Goal: Find specific page/section: Find specific page/section

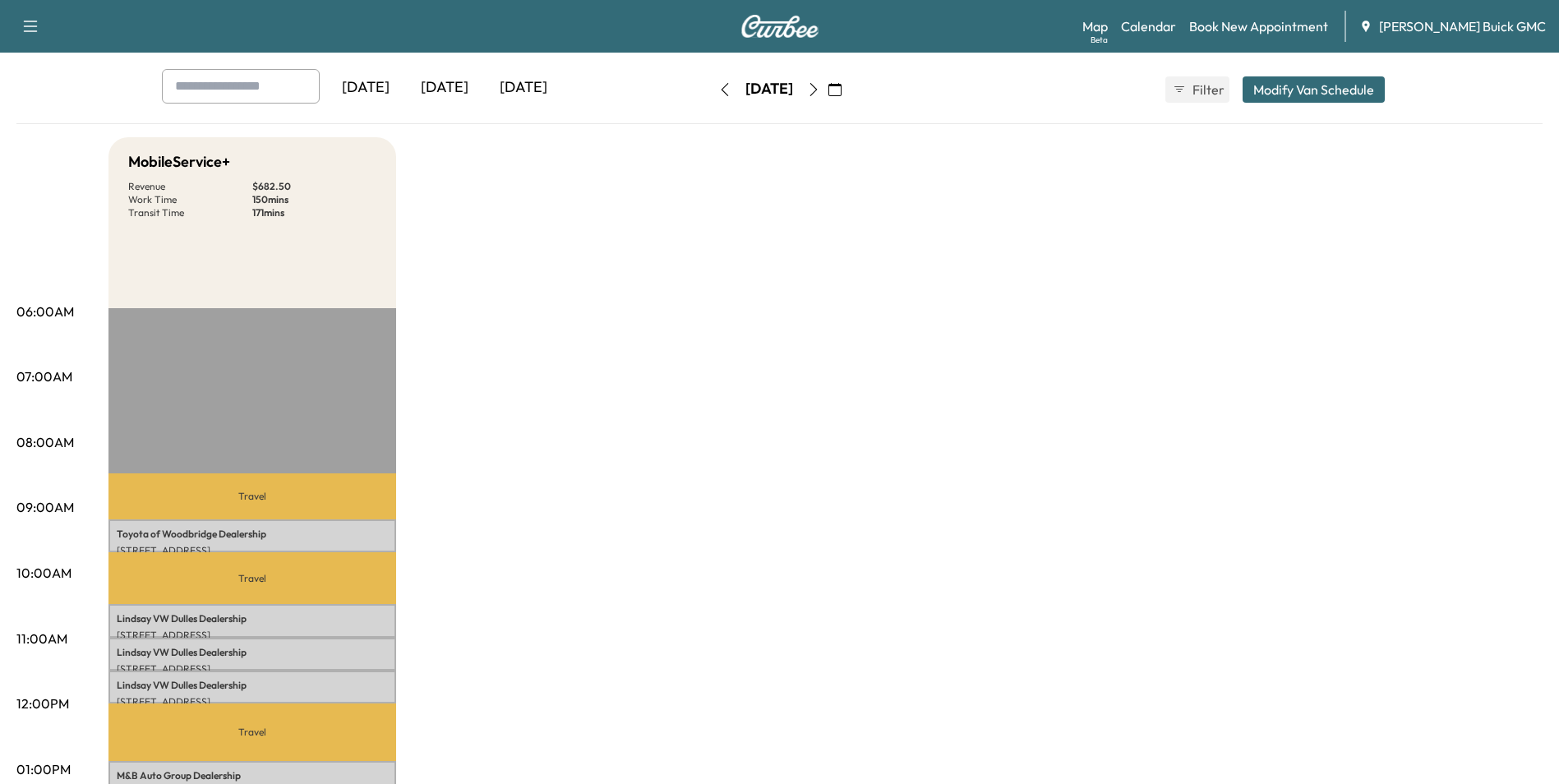
scroll to position [82, 0]
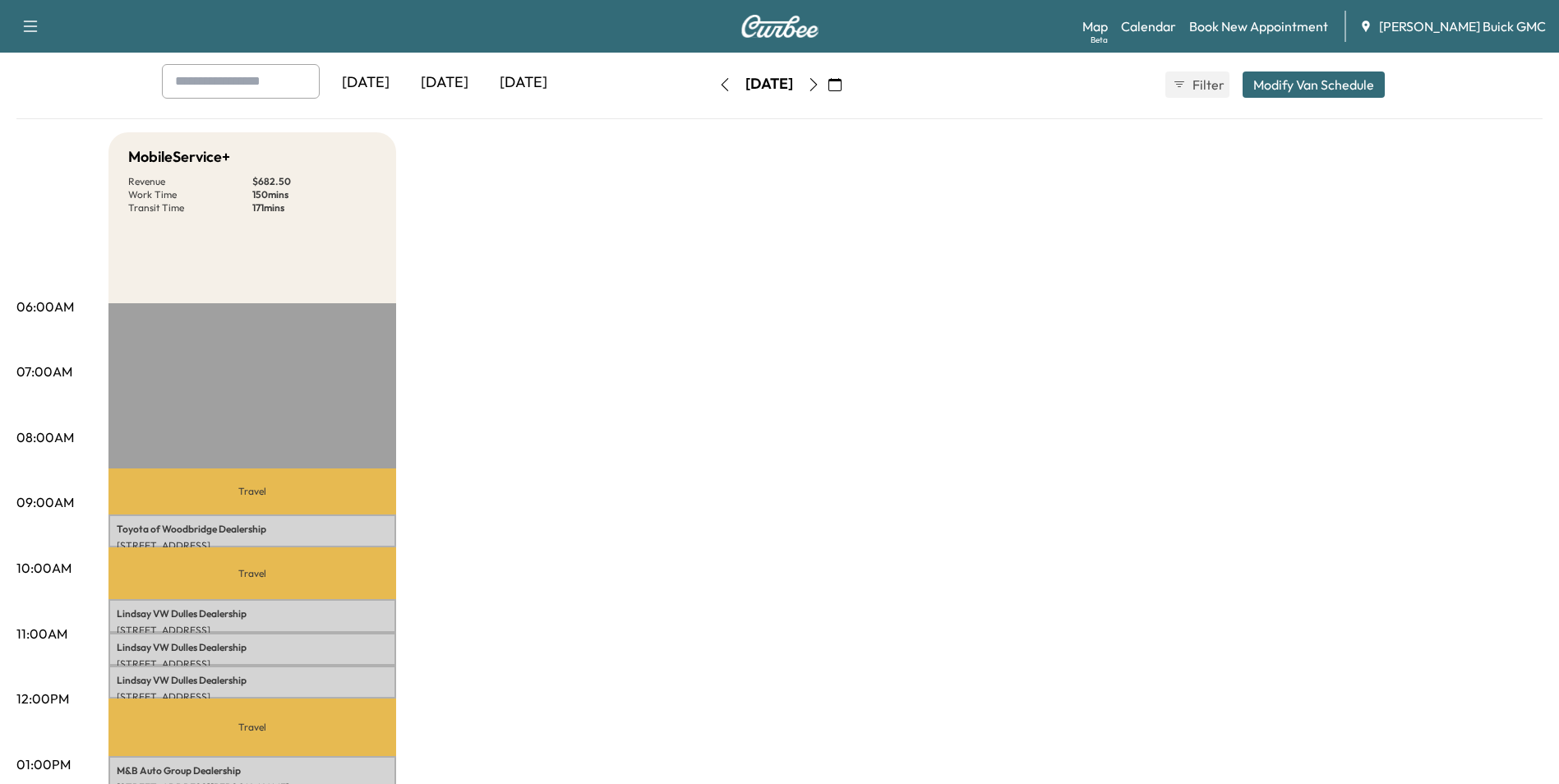
click at [393, 82] on div "[DATE]" at bounding box center [366, 82] width 78 height 38
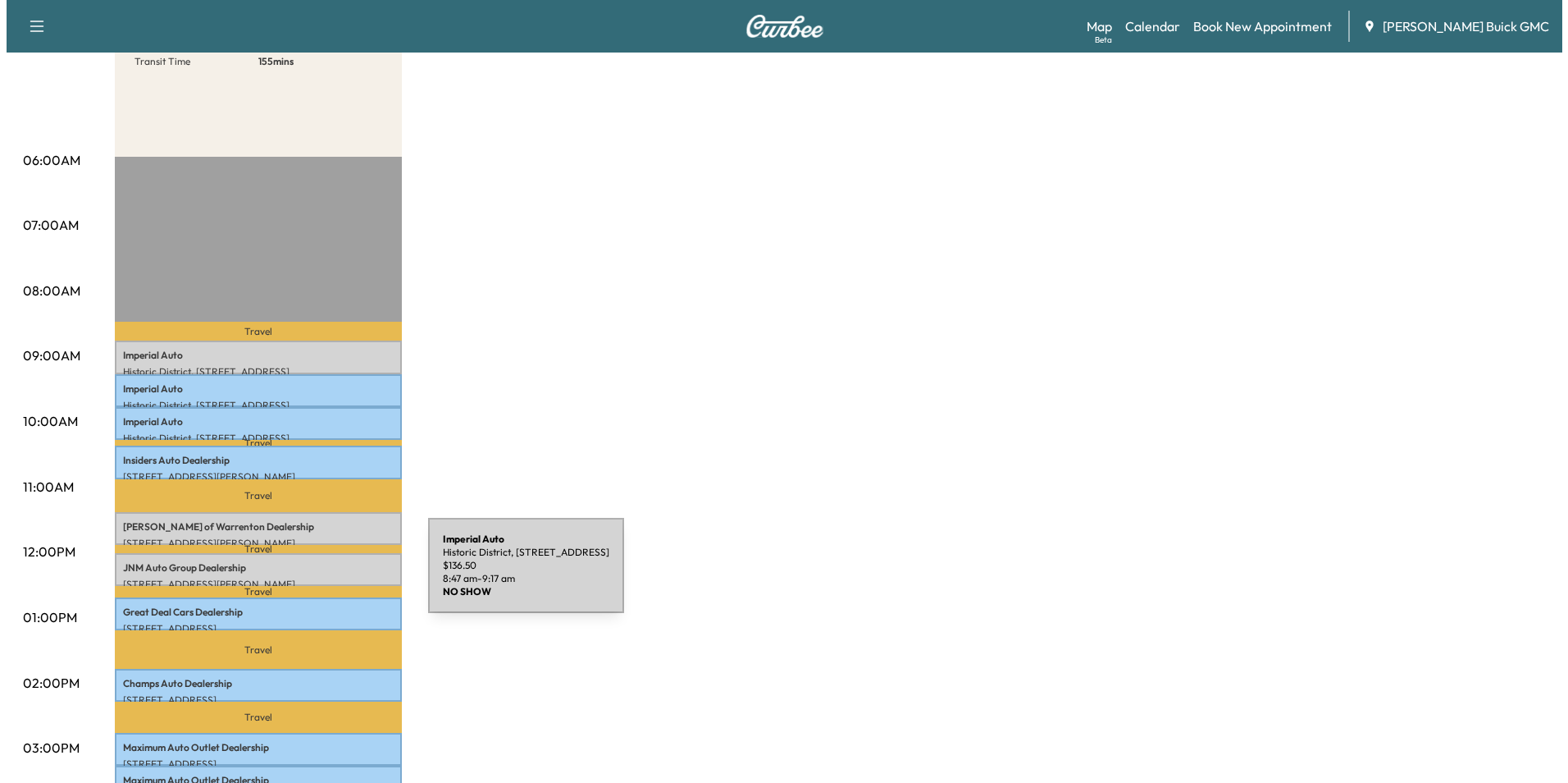
scroll to position [328, 0]
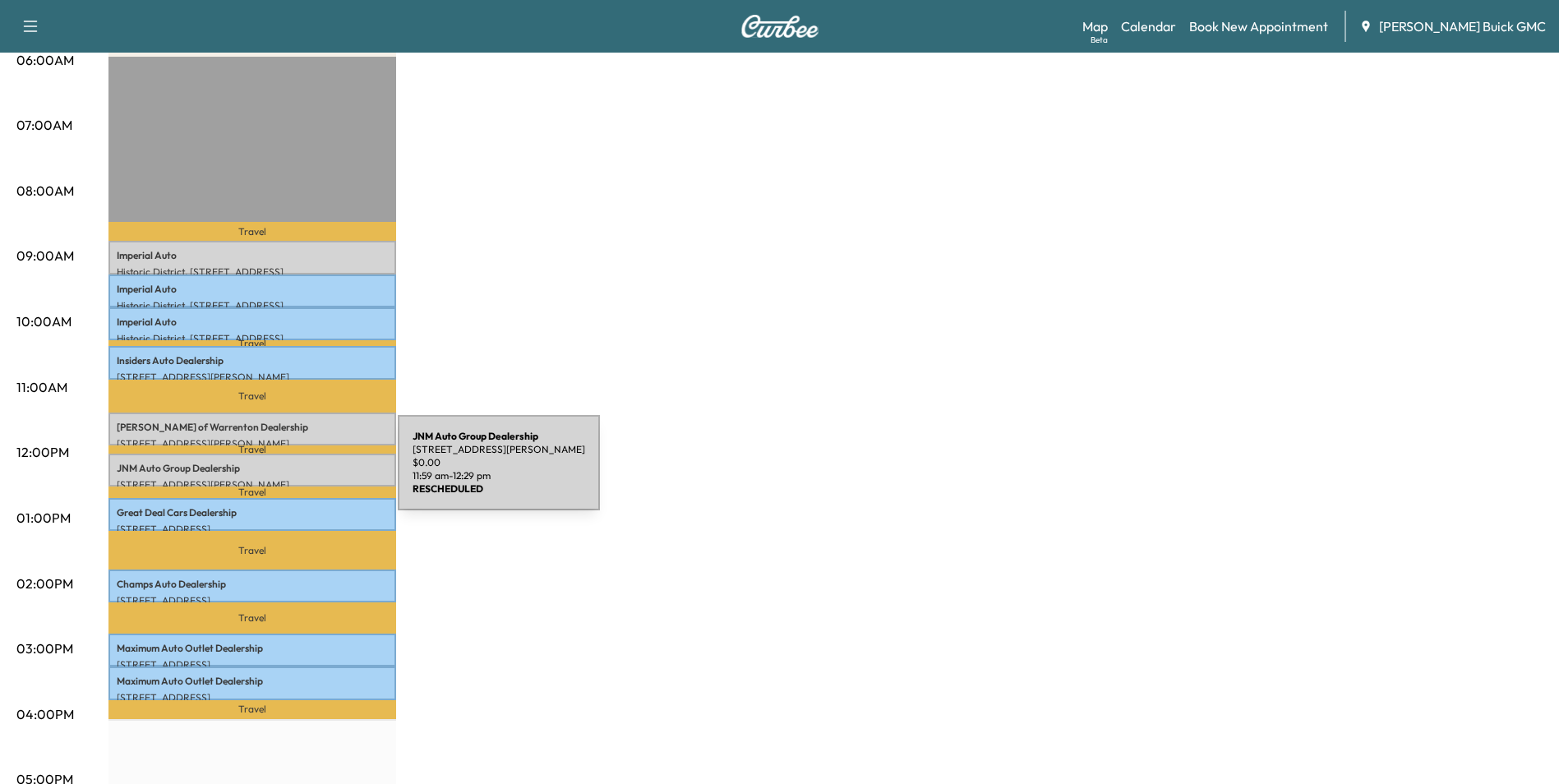
click at [275, 472] on div "JNM Auto Group Dealership [STREET_ADDRESS][PERSON_NAME] $ 0.00 11:59 am - 12:29…" at bounding box center [252, 470] width 287 height 33
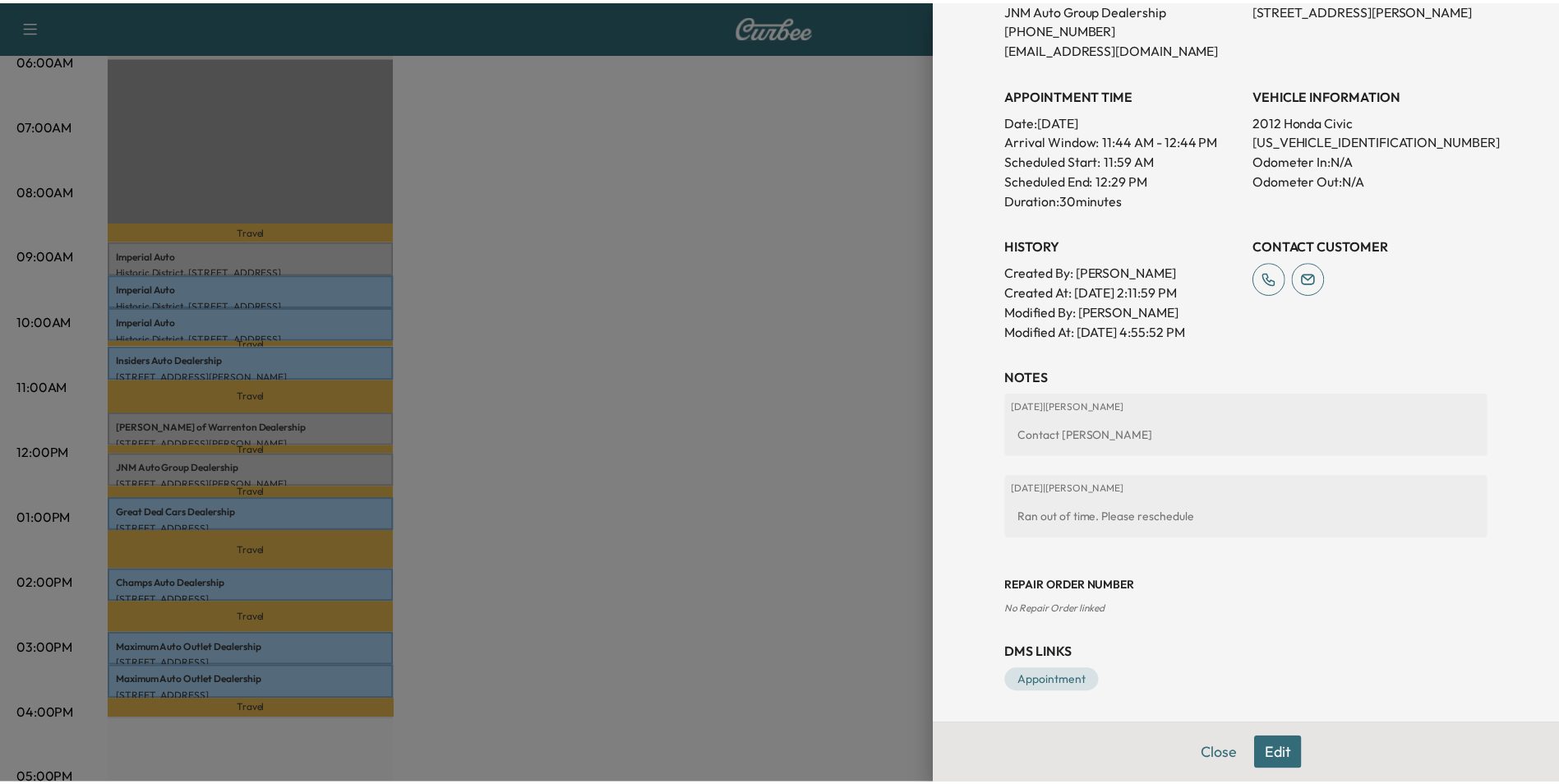
scroll to position [340, 0]
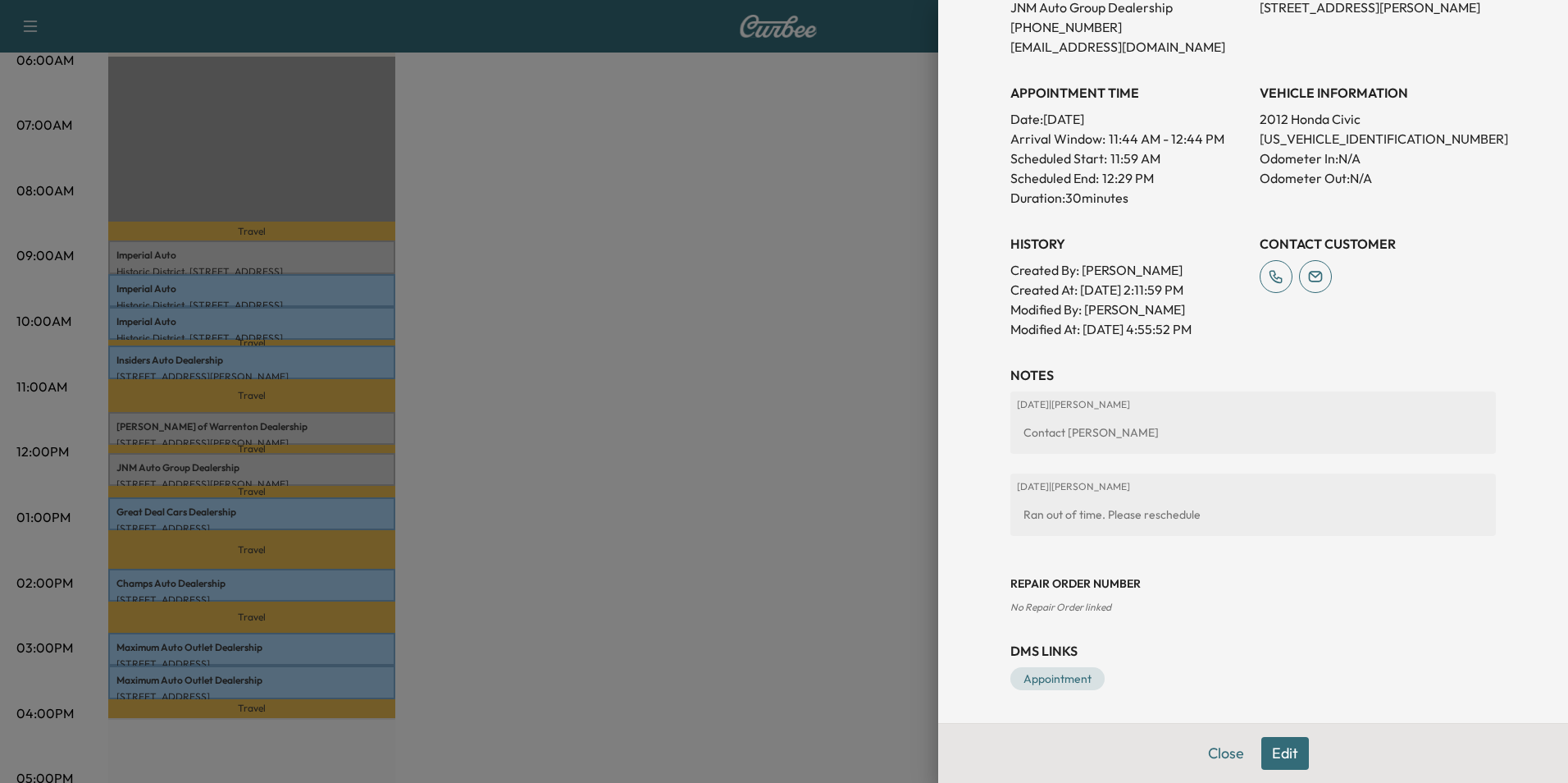
click at [781, 496] on div "[DATE] | [PERSON_NAME] out of time. Please reschedule" at bounding box center [1253, 505] width 485 height 63
click at [769, 349] on div at bounding box center [784, 392] width 1568 height 783
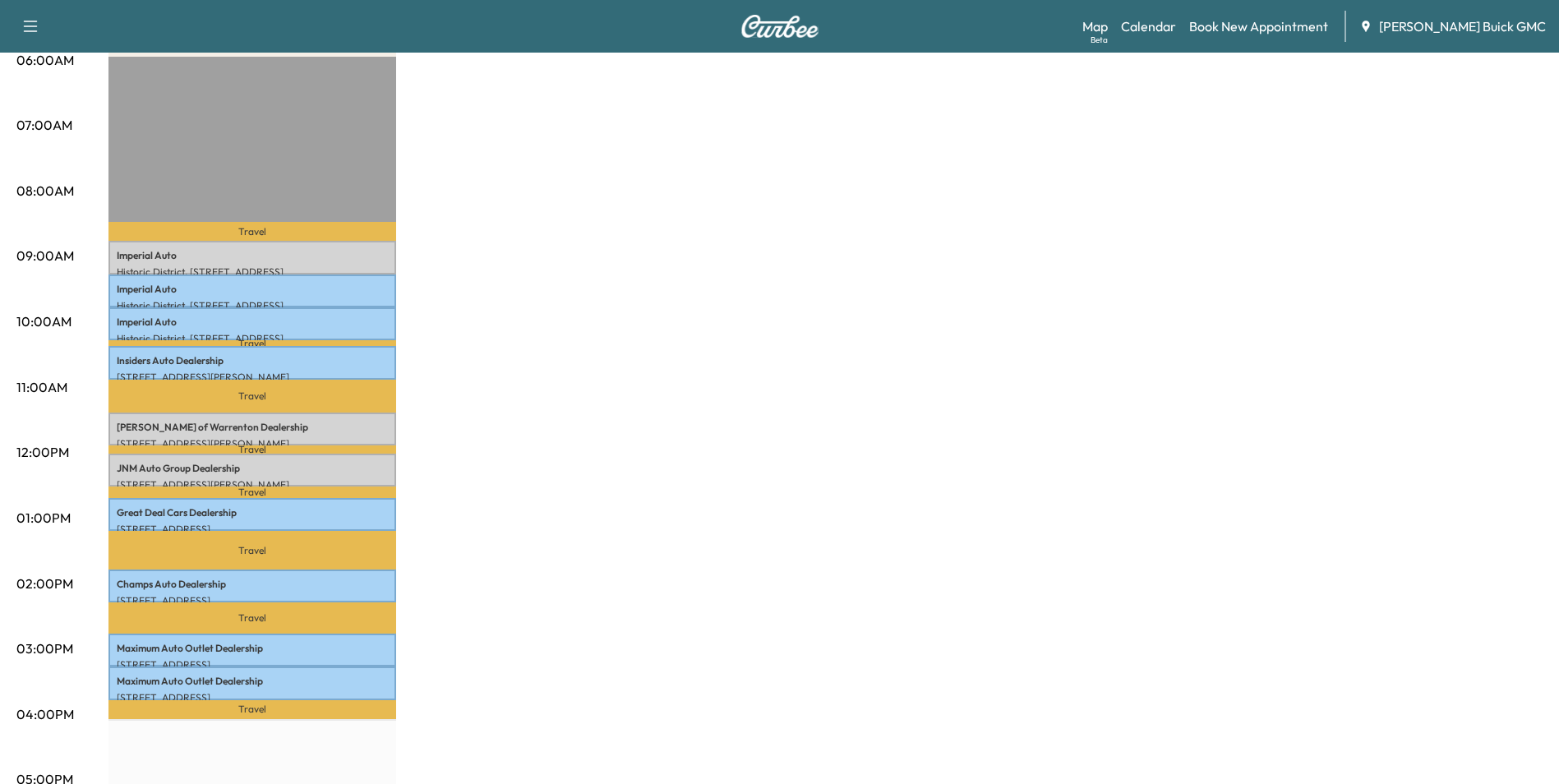
drag, startPoint x: 700, startPoint y: 265, endPoint x: 695, endPoint y: 256, distance: 10.3
click at [698, 265] on div "MobileService+ Revenue $ 409.50 Work Time 300 mins Transit Time 155 mins Travel…" at bounding box center [826, 501] width 1434 height 1232
click at [704, 194] on div "MobileService+ Revenue $ 409.50 Work Time 300 mins Transit Time 155 mins Travel…" at bounding box center [826, 501] width 1434 height 1232
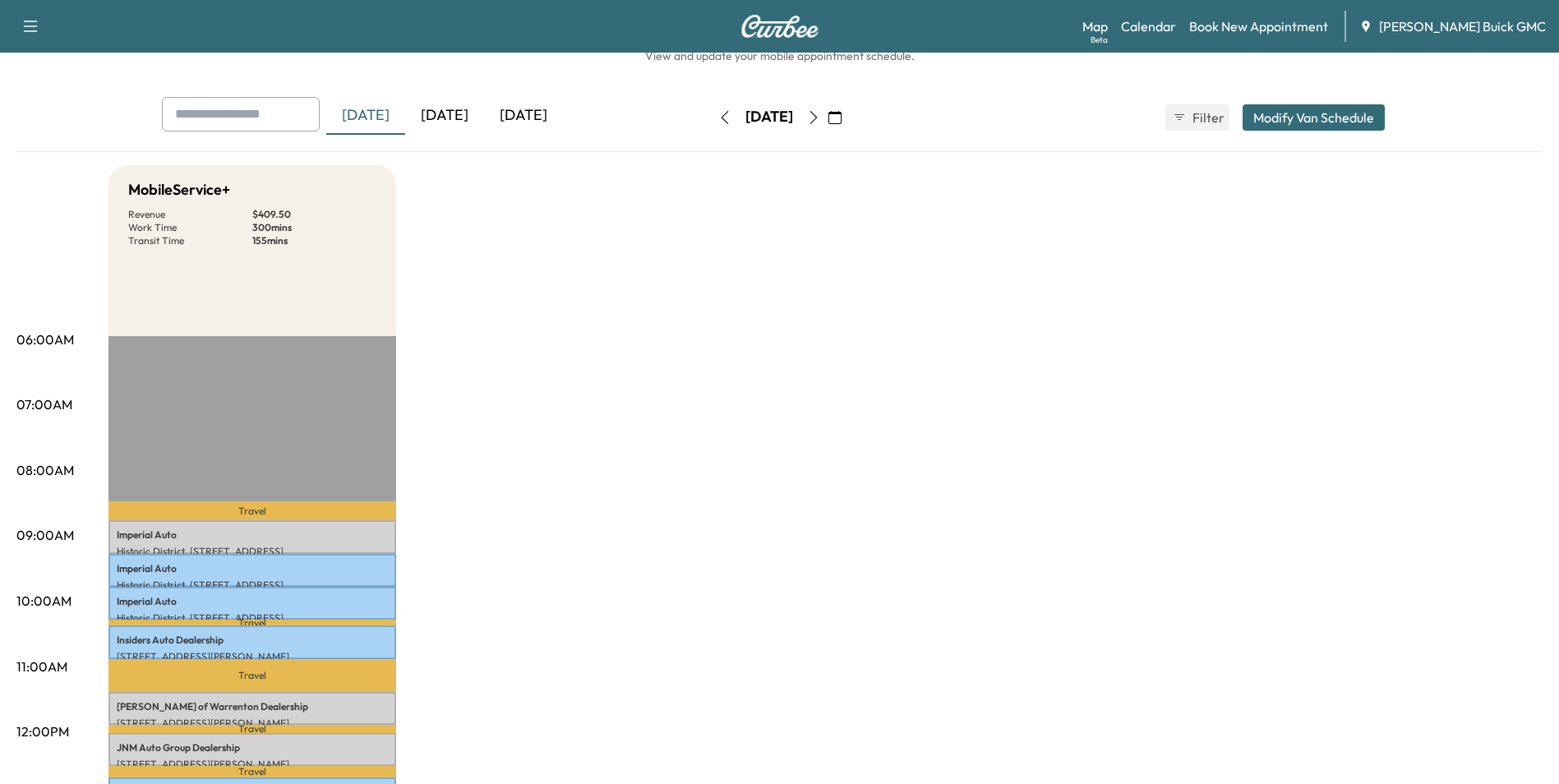
scroll to position [0, 0]
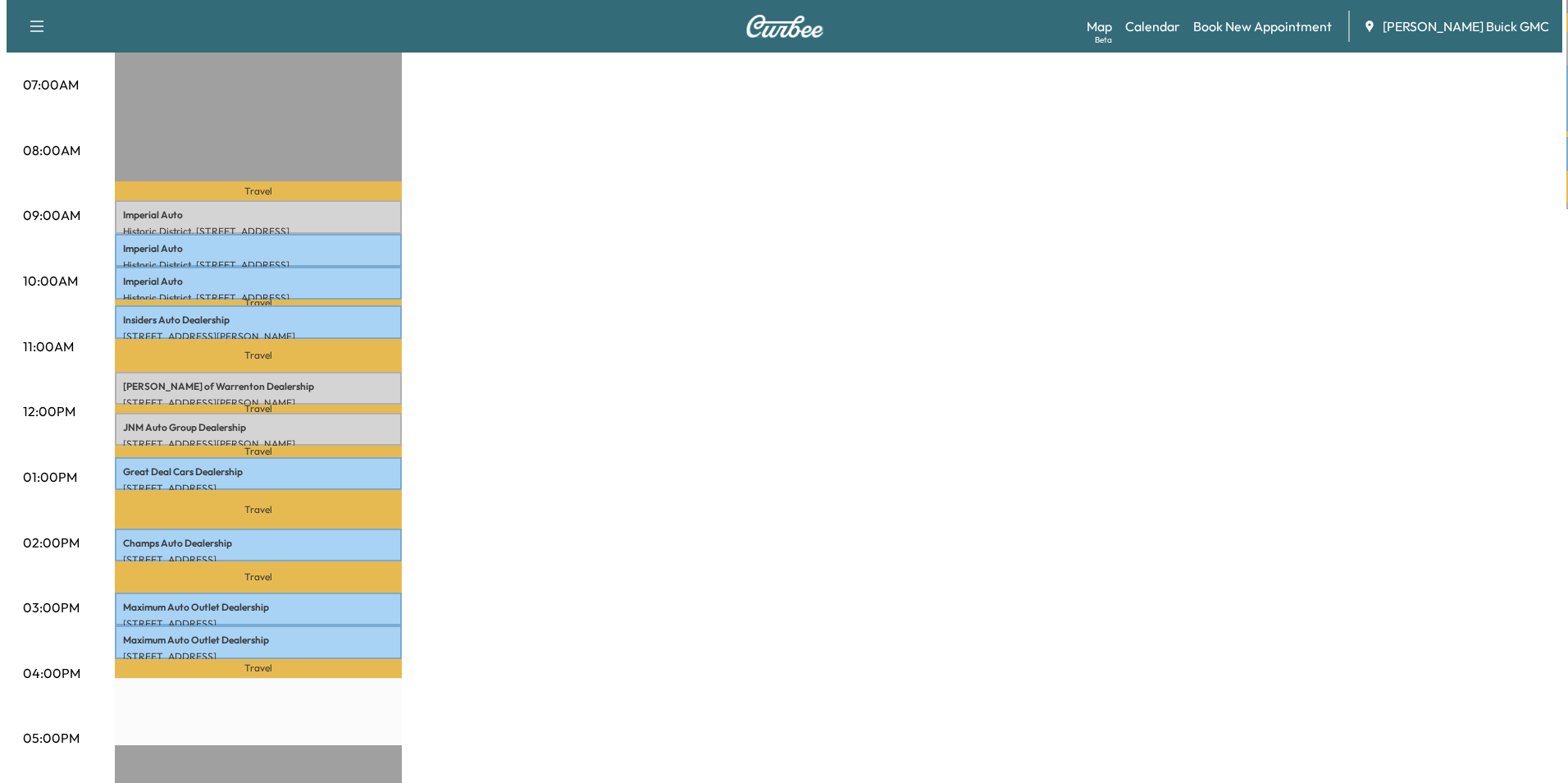
scroll to position [492, 0]
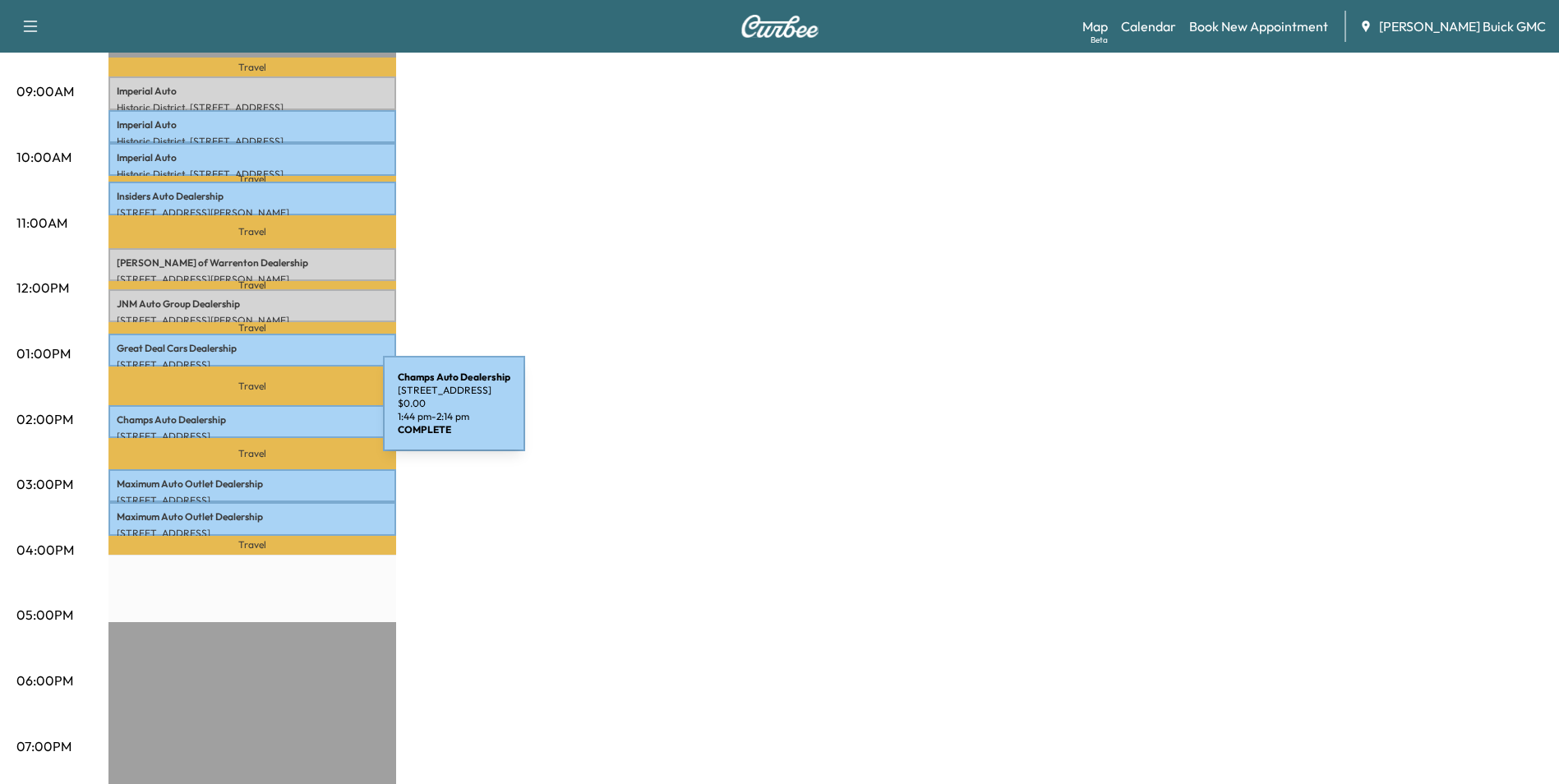
click at [260, 414] on p "Champs Auto Dealership" at bounding box center [252, 419] width 272 height 13
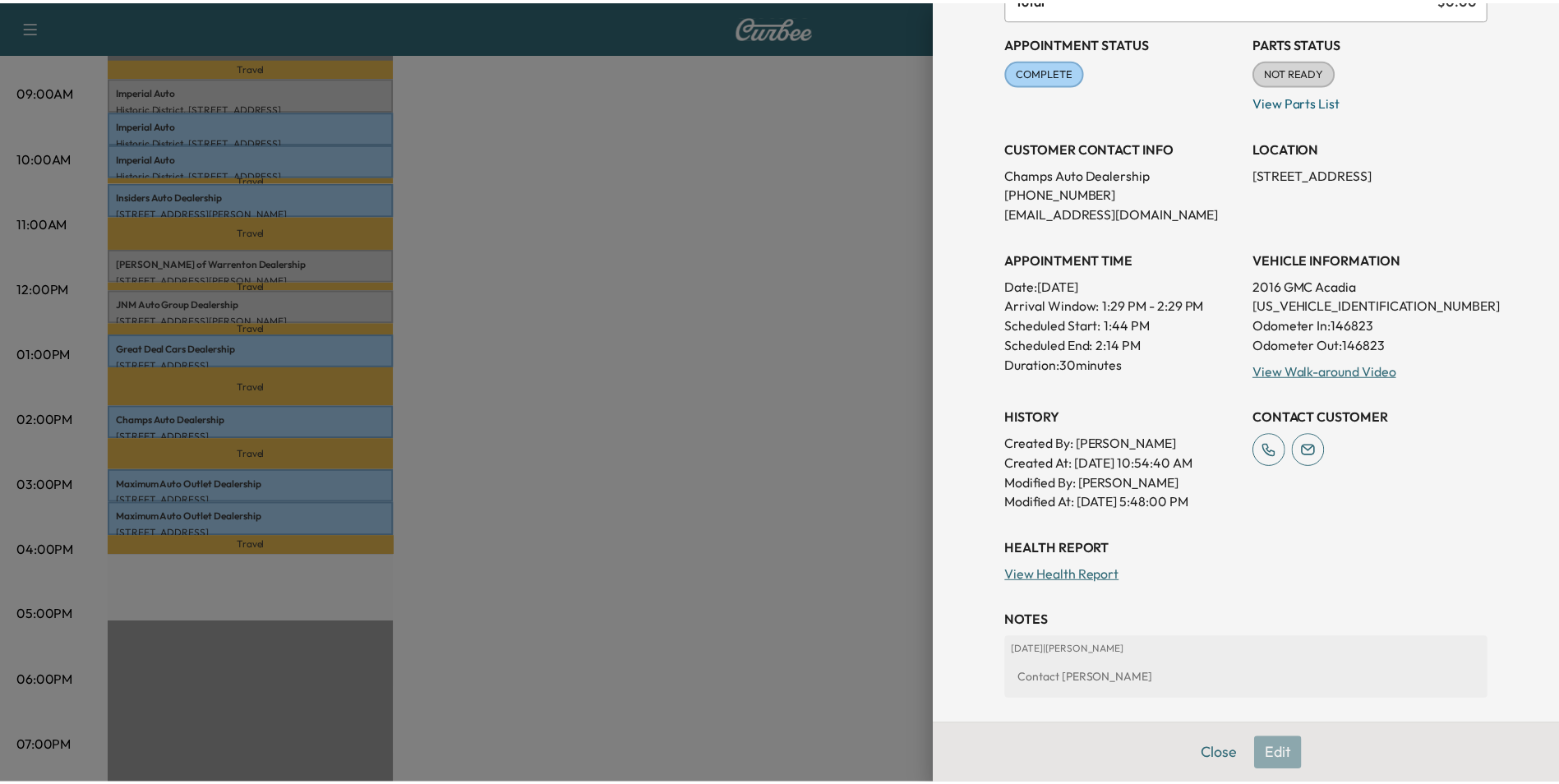
scroll to position [0, 0]
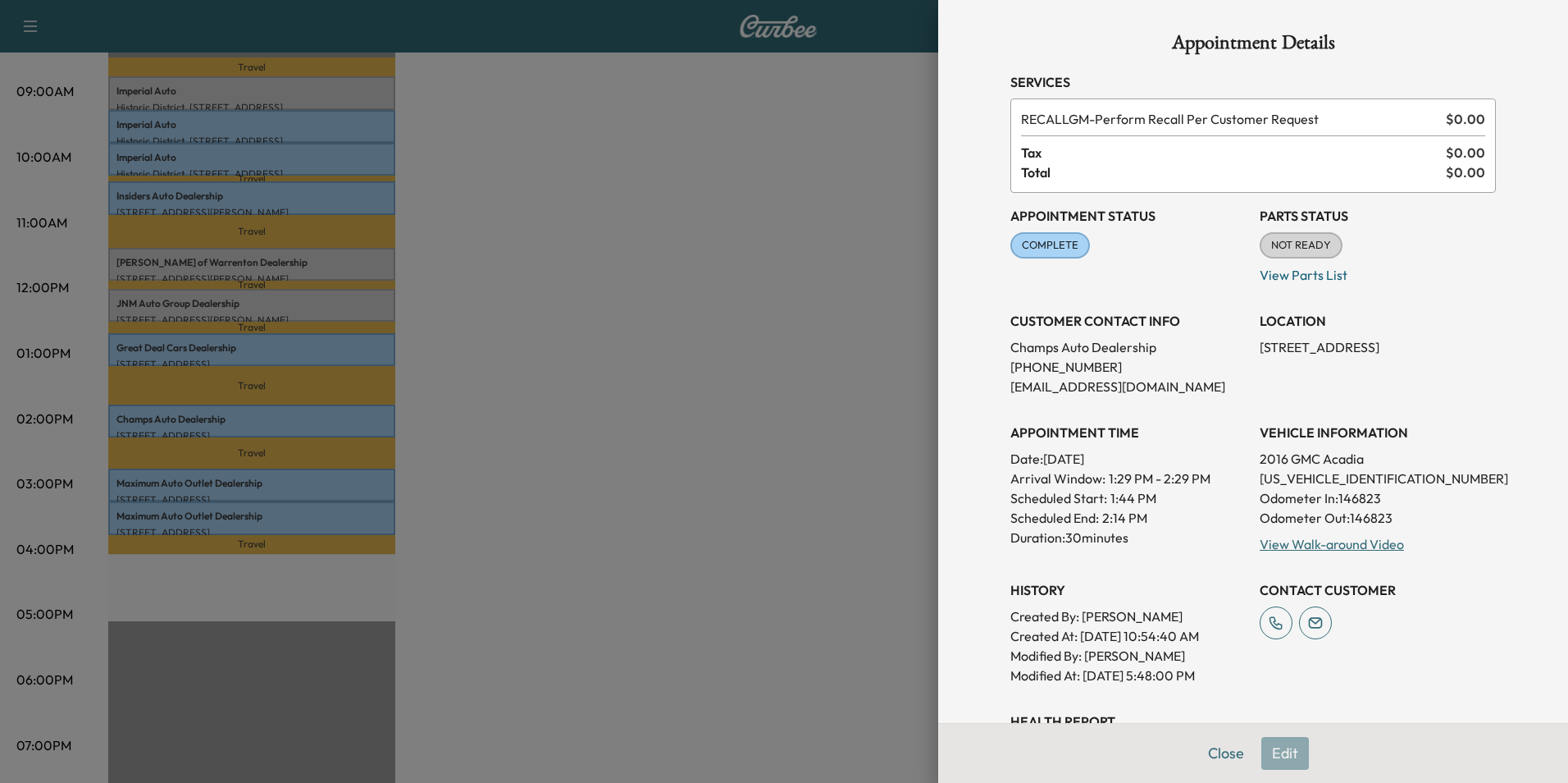
click at [775, 236] on div at bounding box center [784, 392] width 1568 height 783
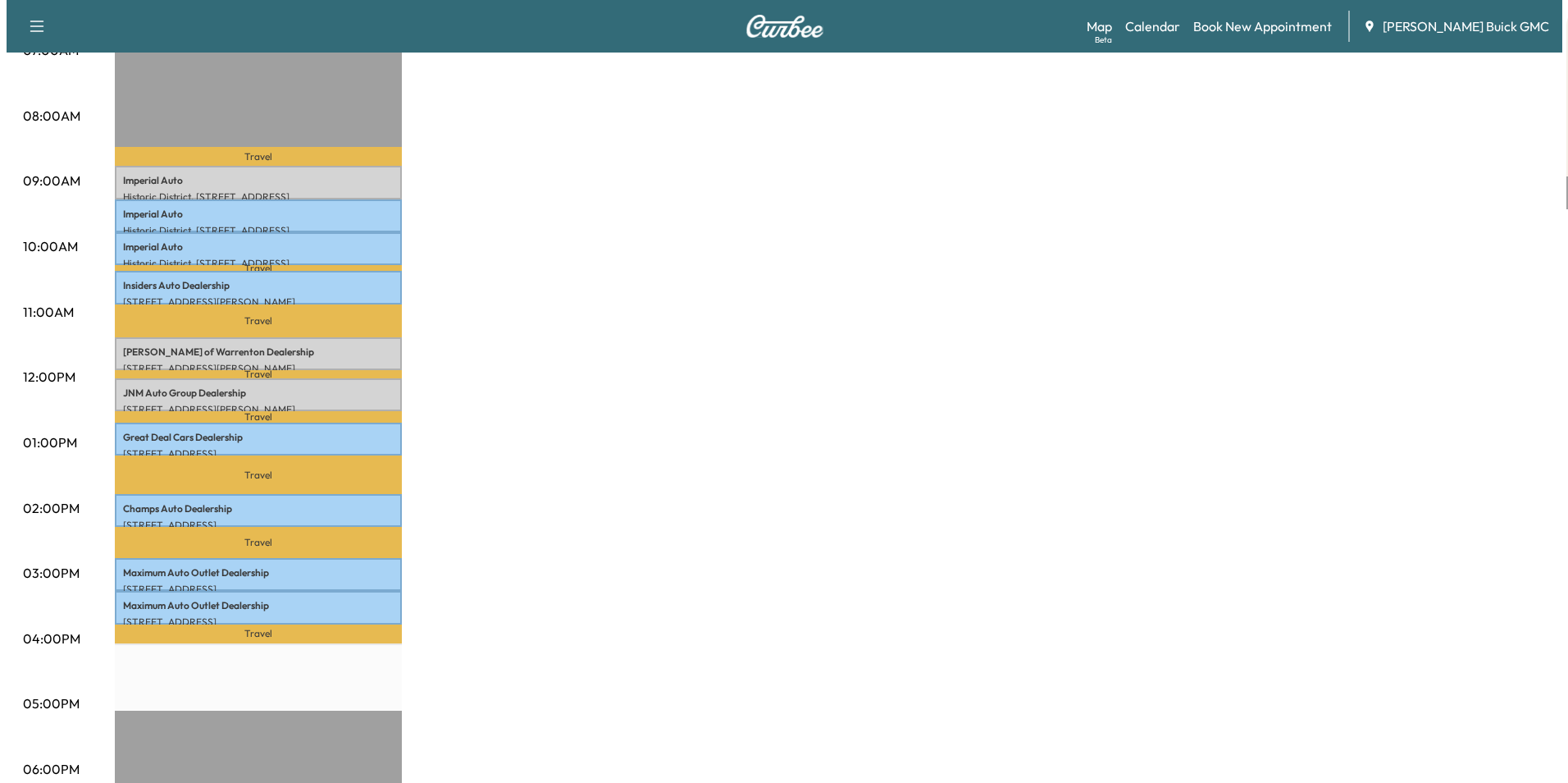
scroll to position [410, 0]
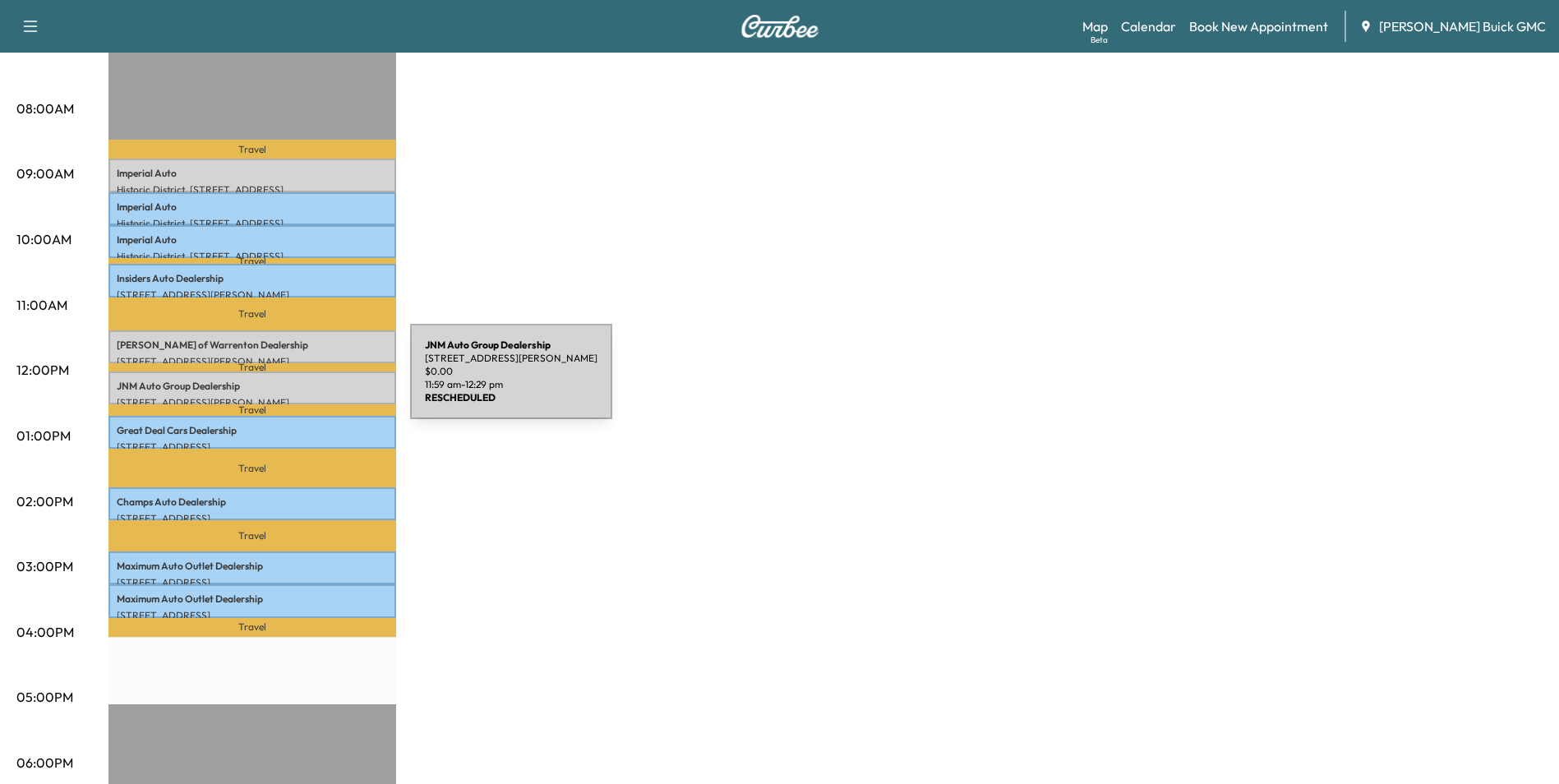
click at [287, 381] on p "JNM Auto Group Dealership" at bounding box center [252, 385] width 272 height 13
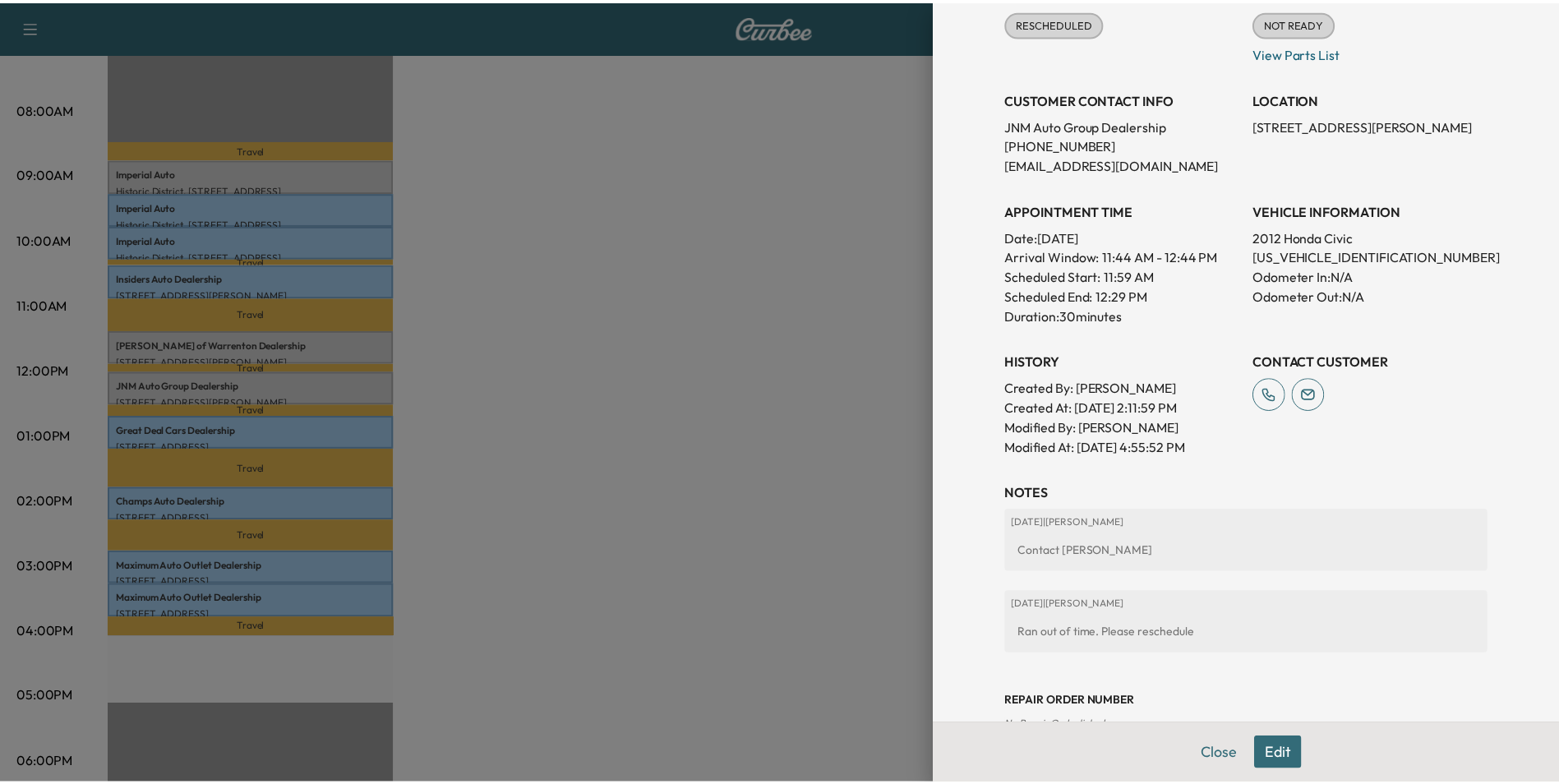
scroll to position [0, 0]
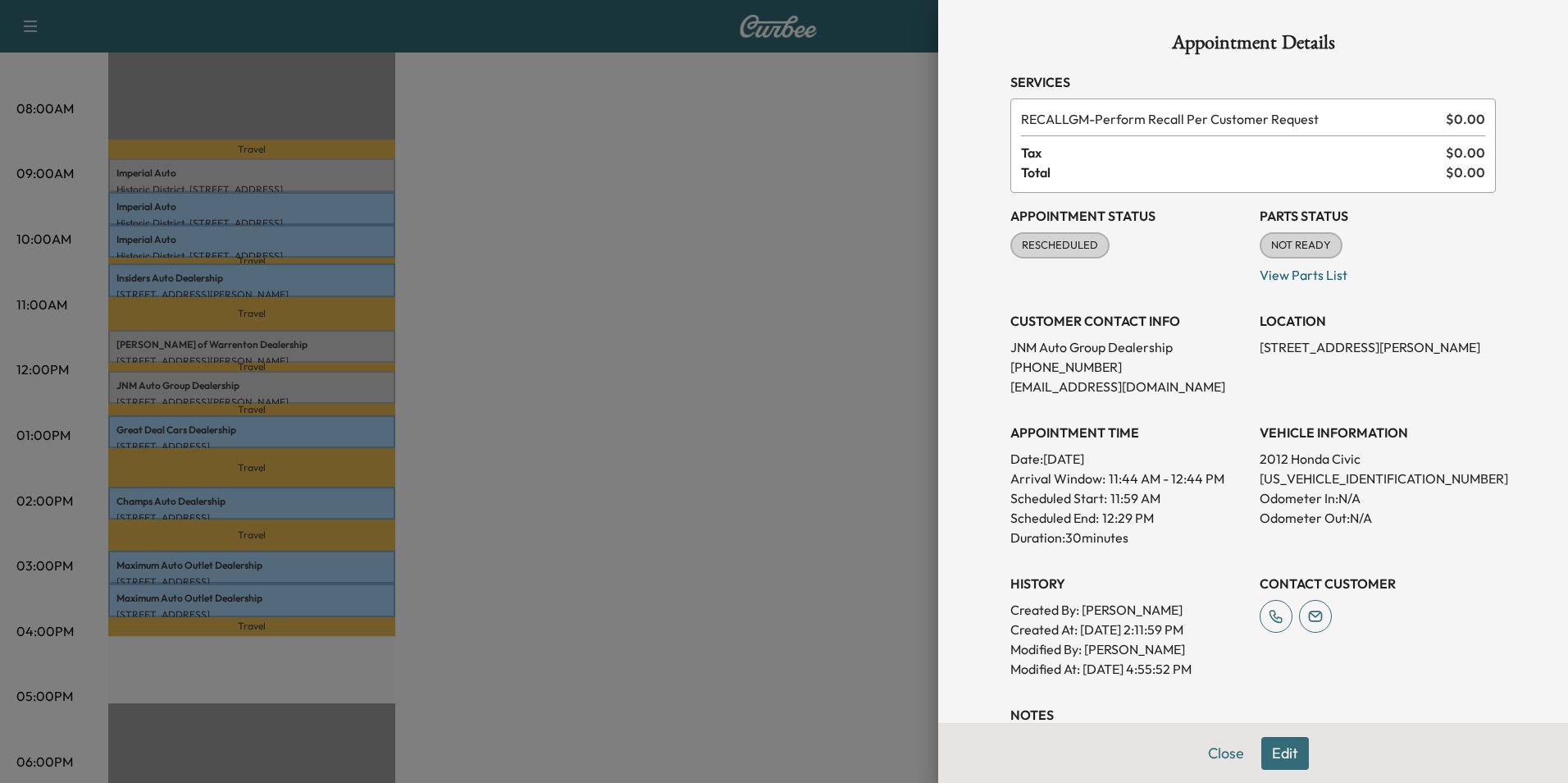
click at [781, 224] on div at bounding box center [784, 392] width 1568 height 783
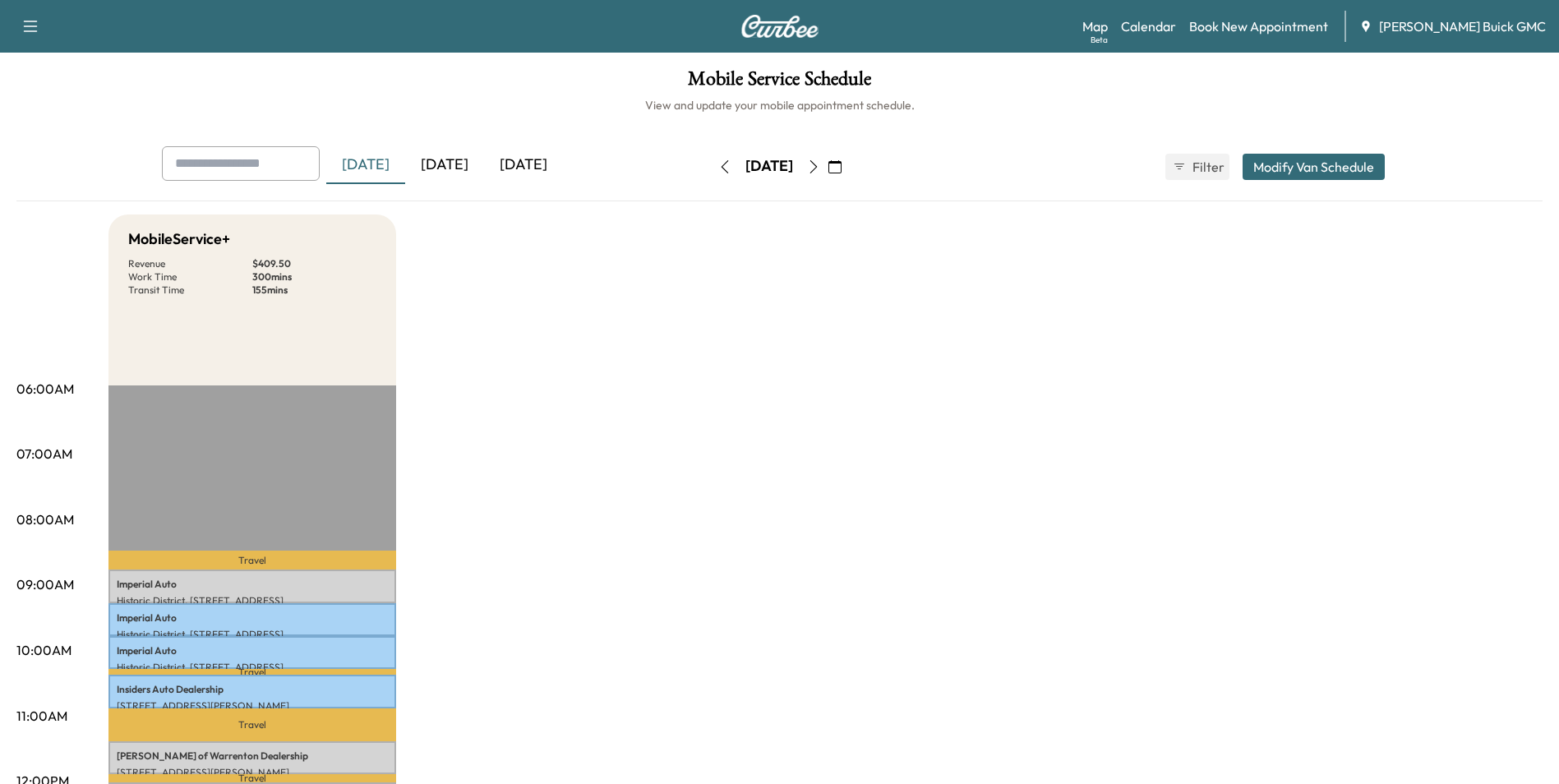
click at [547, 160] on div "[DATE]" at bounding box center [524, 165] width 78 height 38
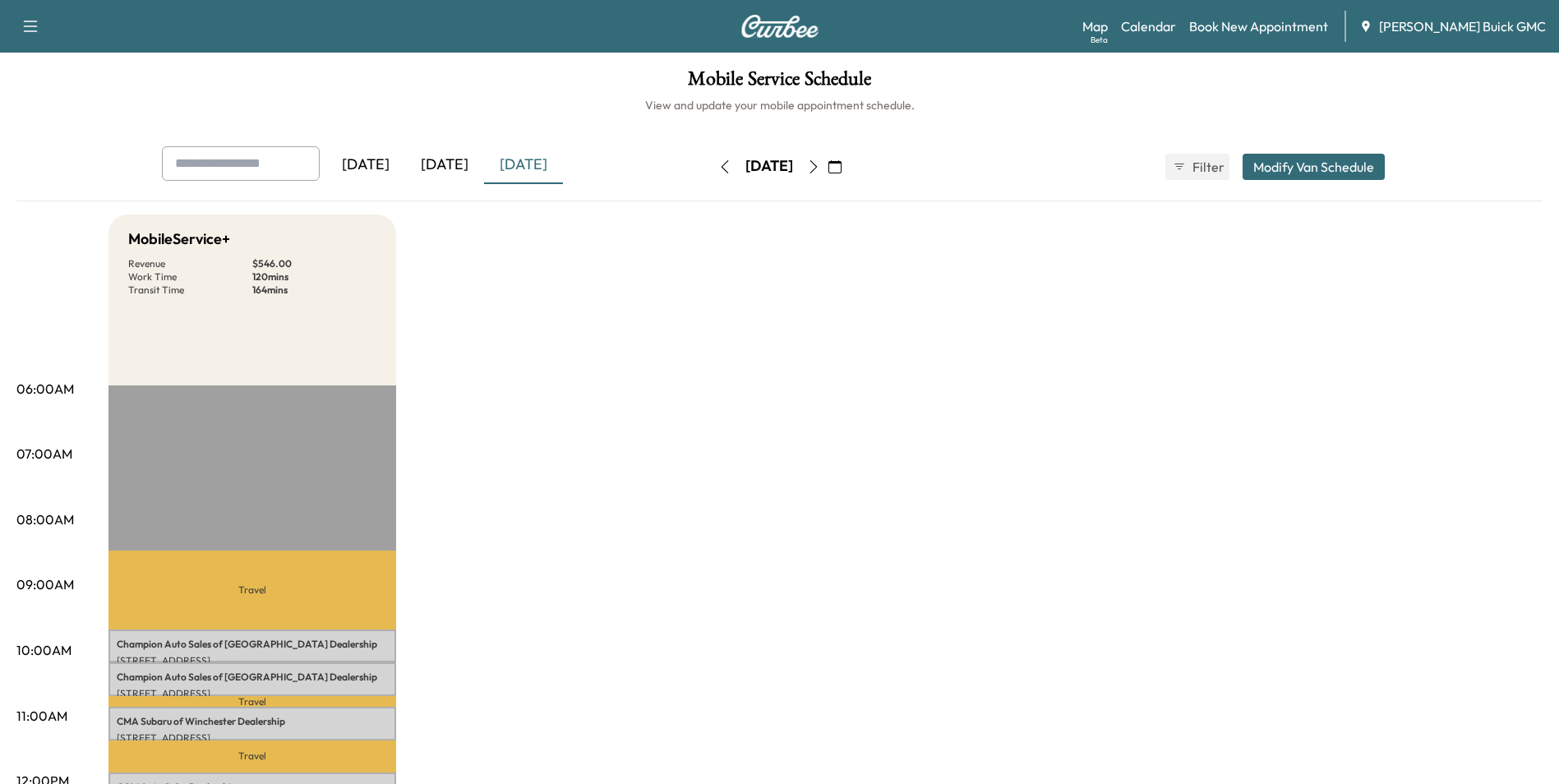
click at [455, 161] on div "[DATE]" at bounding box center [444, 165] width 78 height 38
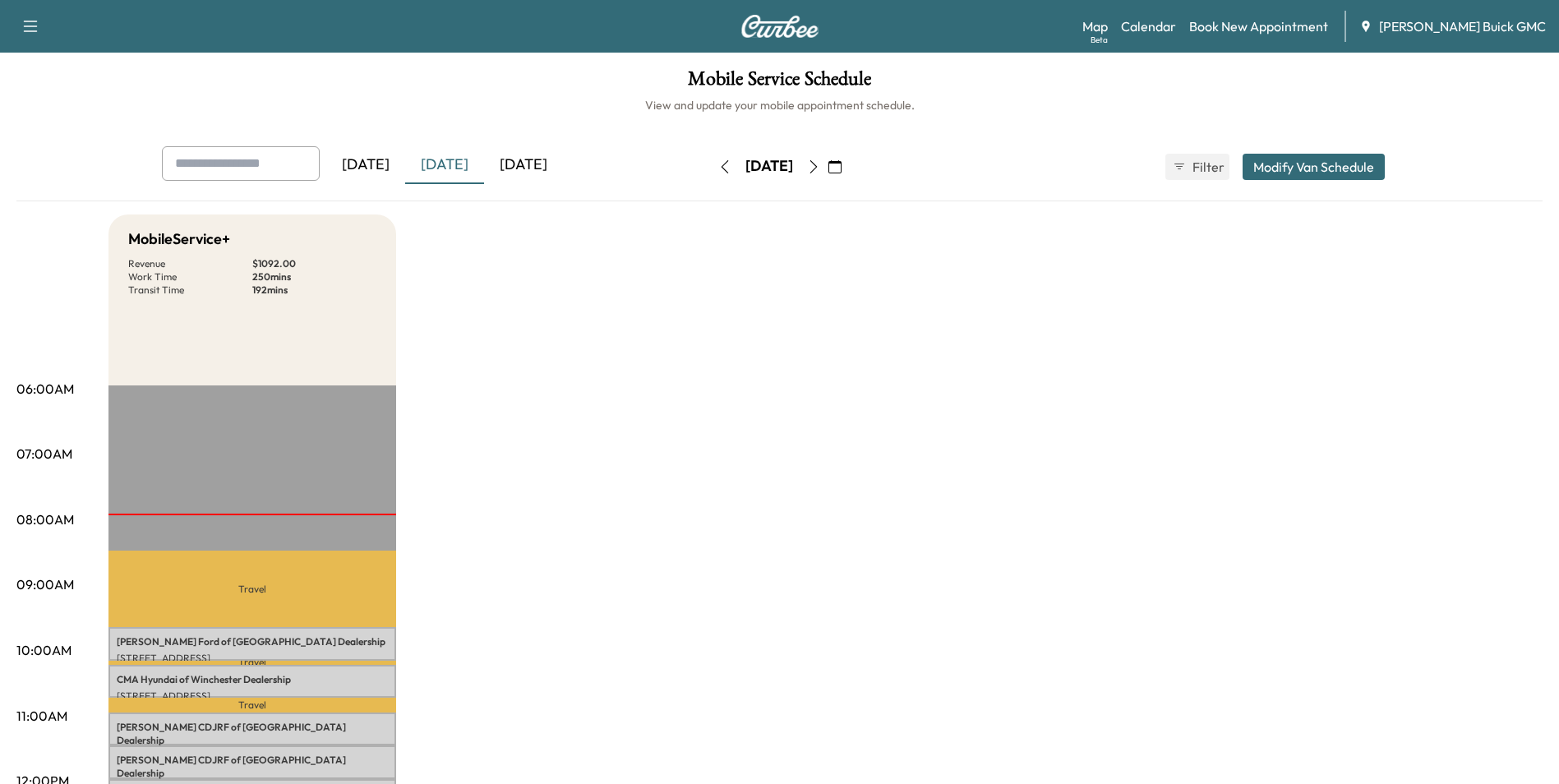
click at [384, 162] on div "[DATE]" at bounding box center [366, 165] width 78 height 38
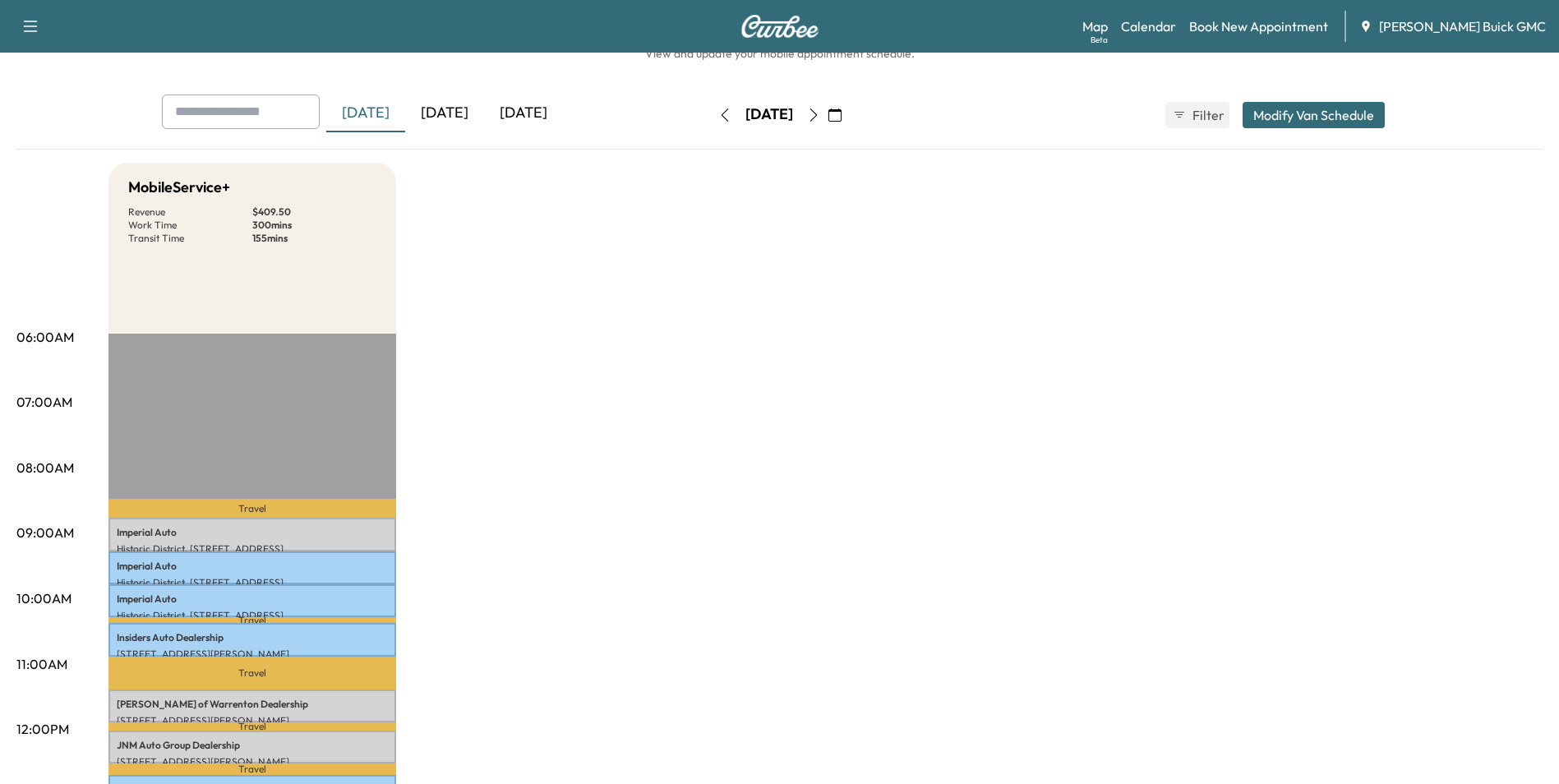
scroll to position [23, 0]
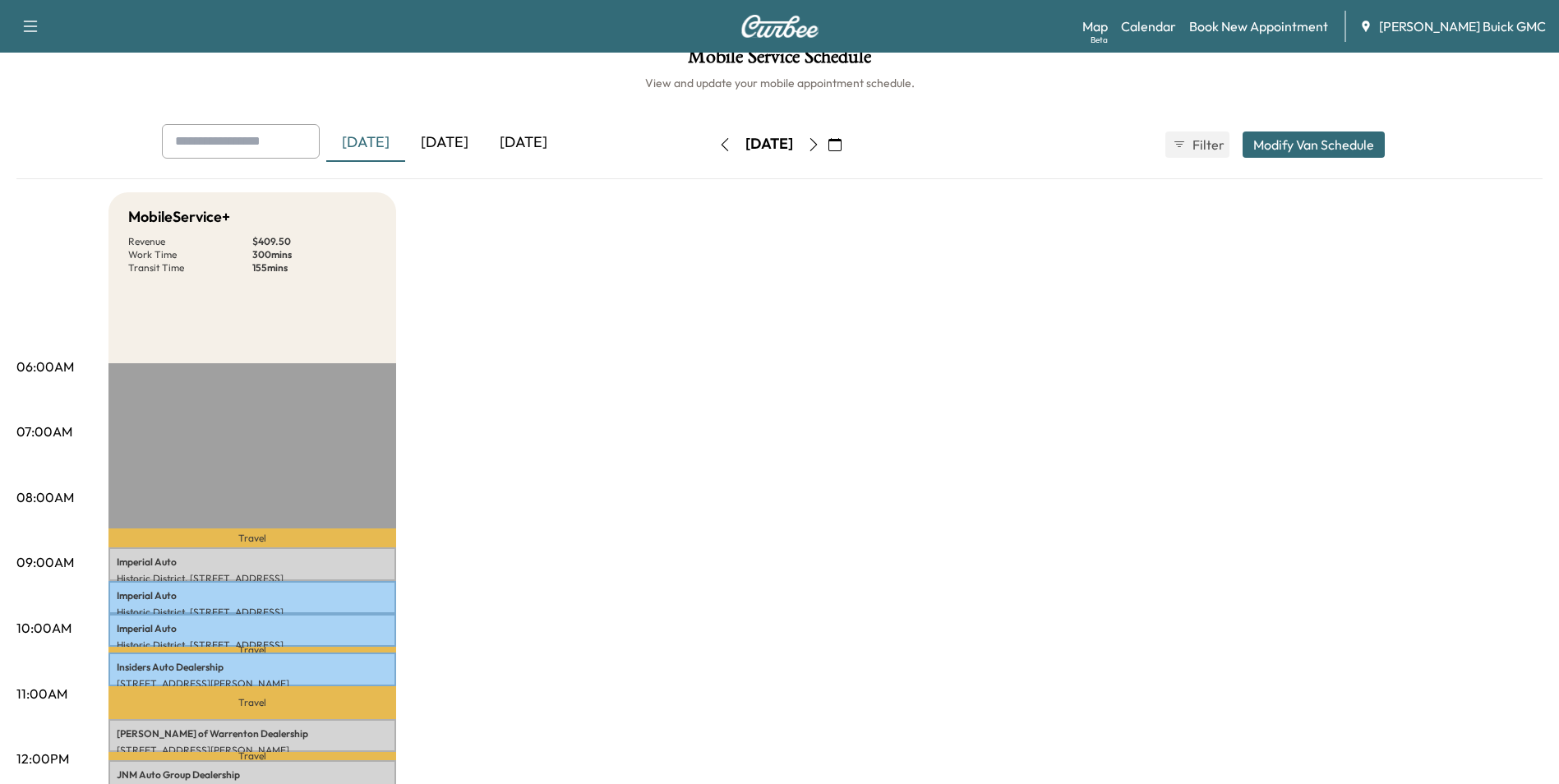
click at [458, 144] on div "[DATE]" at bounding box center [444, 143] width 78 height 38
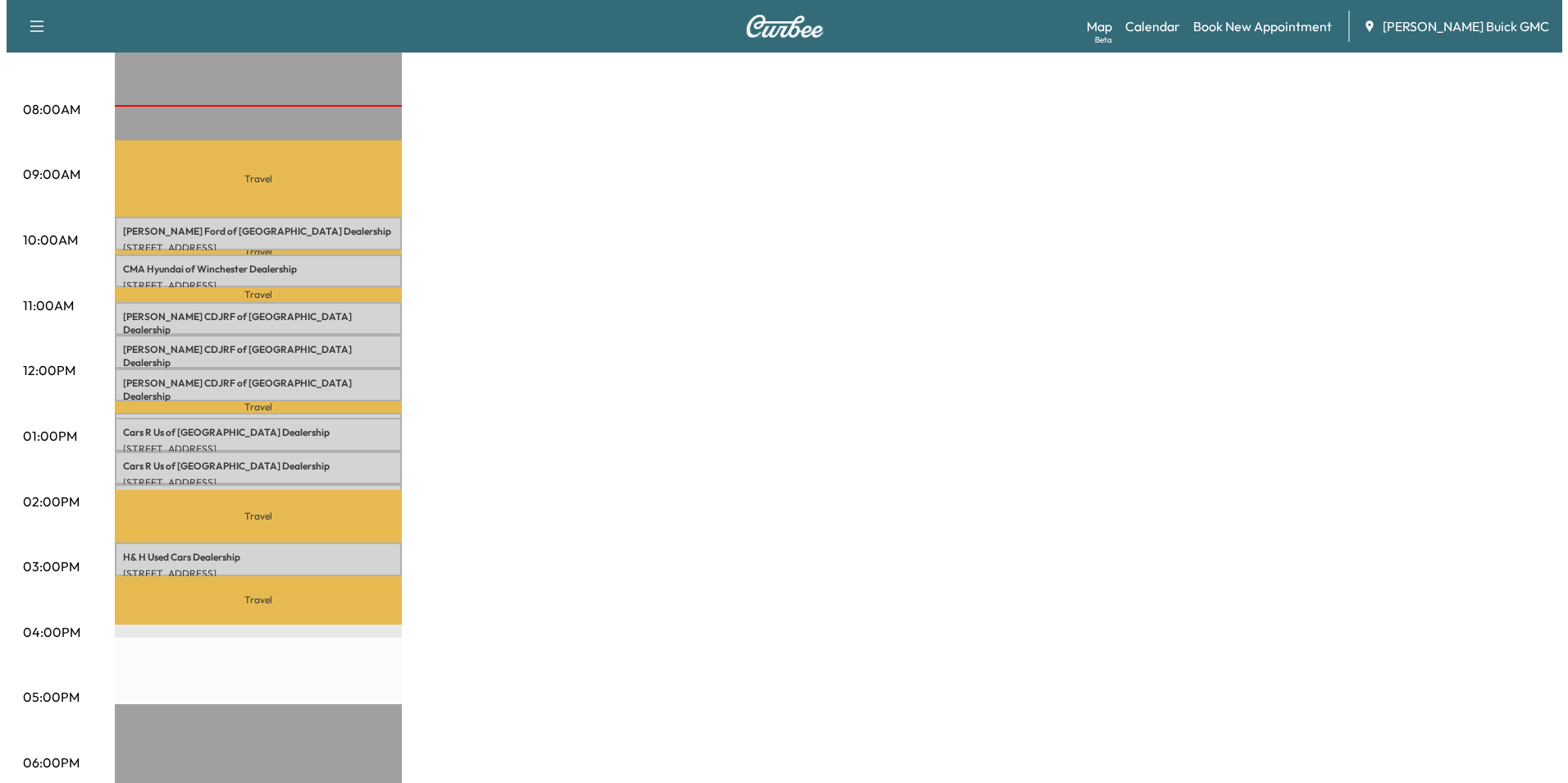
scroll to position [410, 0]
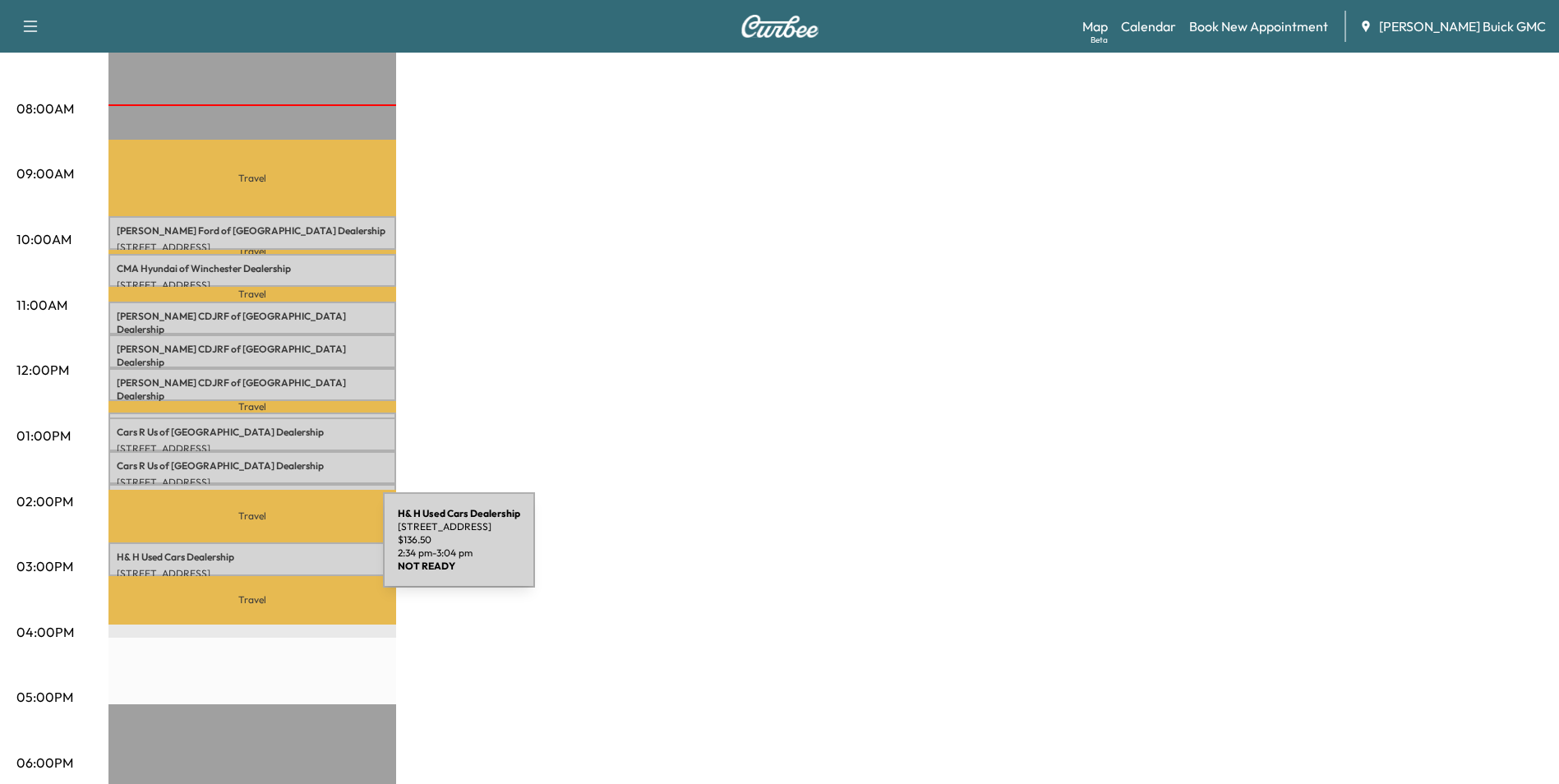
click at [260, 551] on p "H& H Used Cars Dealership" at bounding box center [252, 557] width 272 height 13
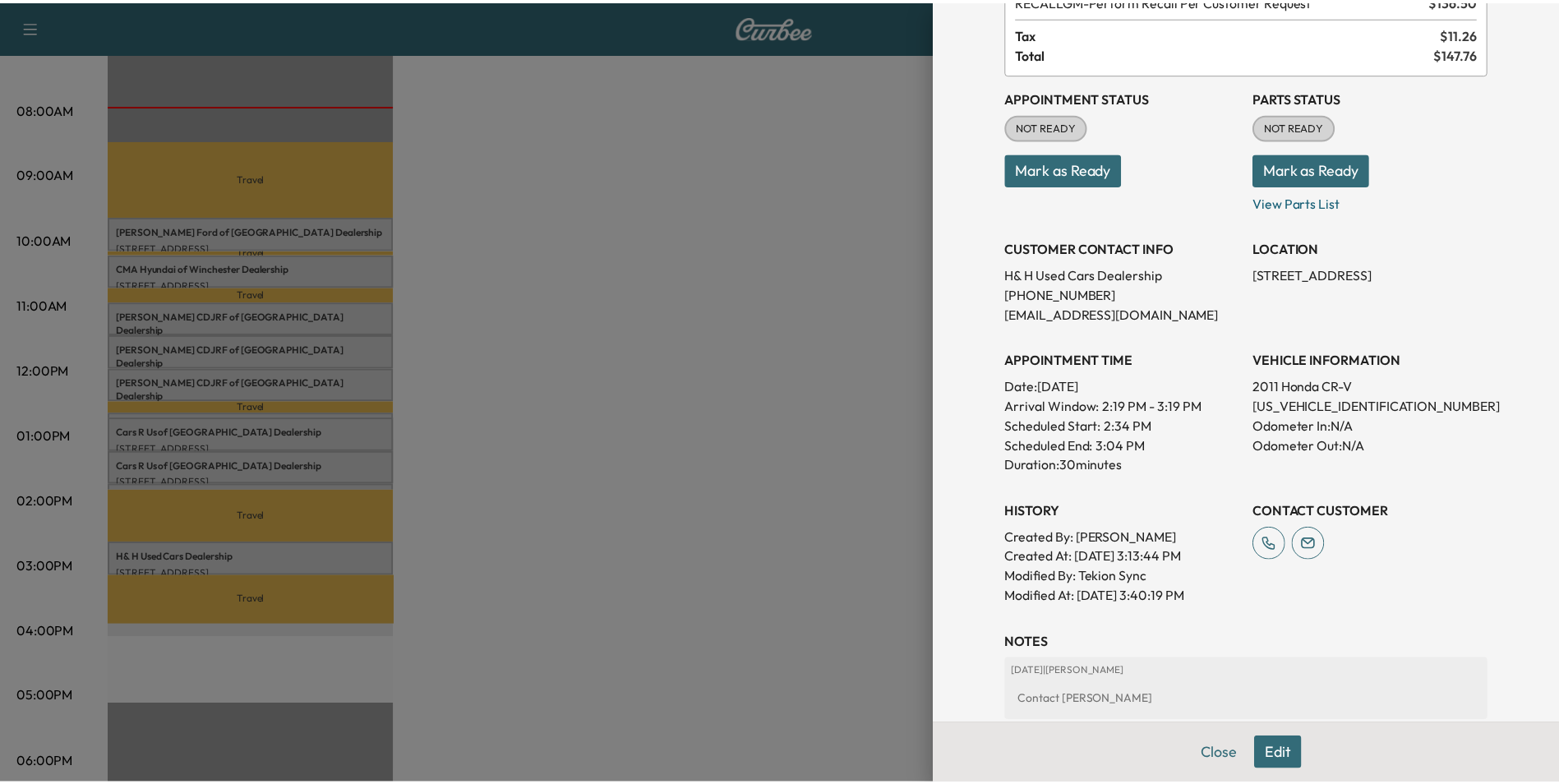
scroll to position [82, 0]
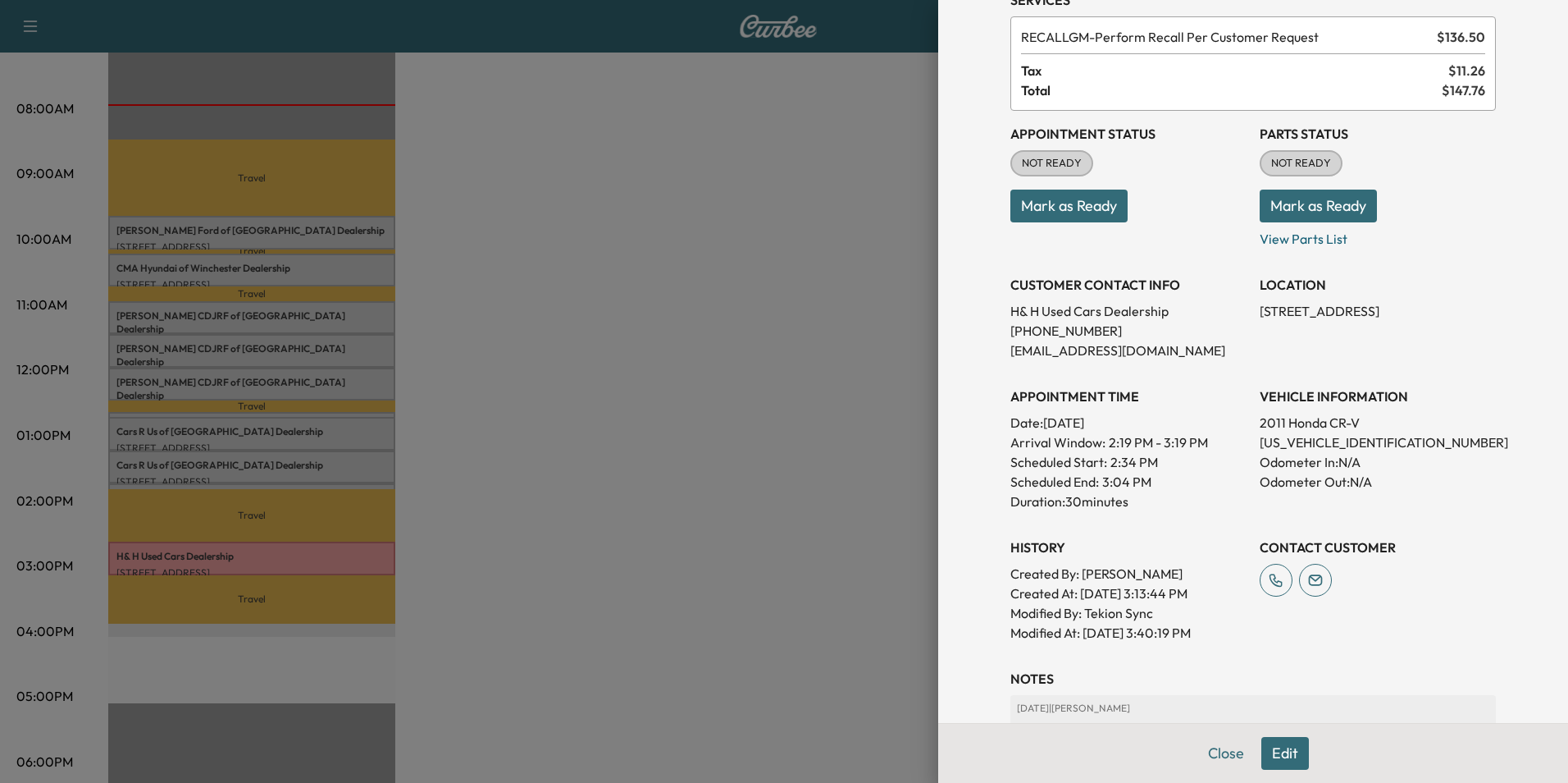
click at [732, 171] on div at bounding box center [784, 392] width 1568 height 783
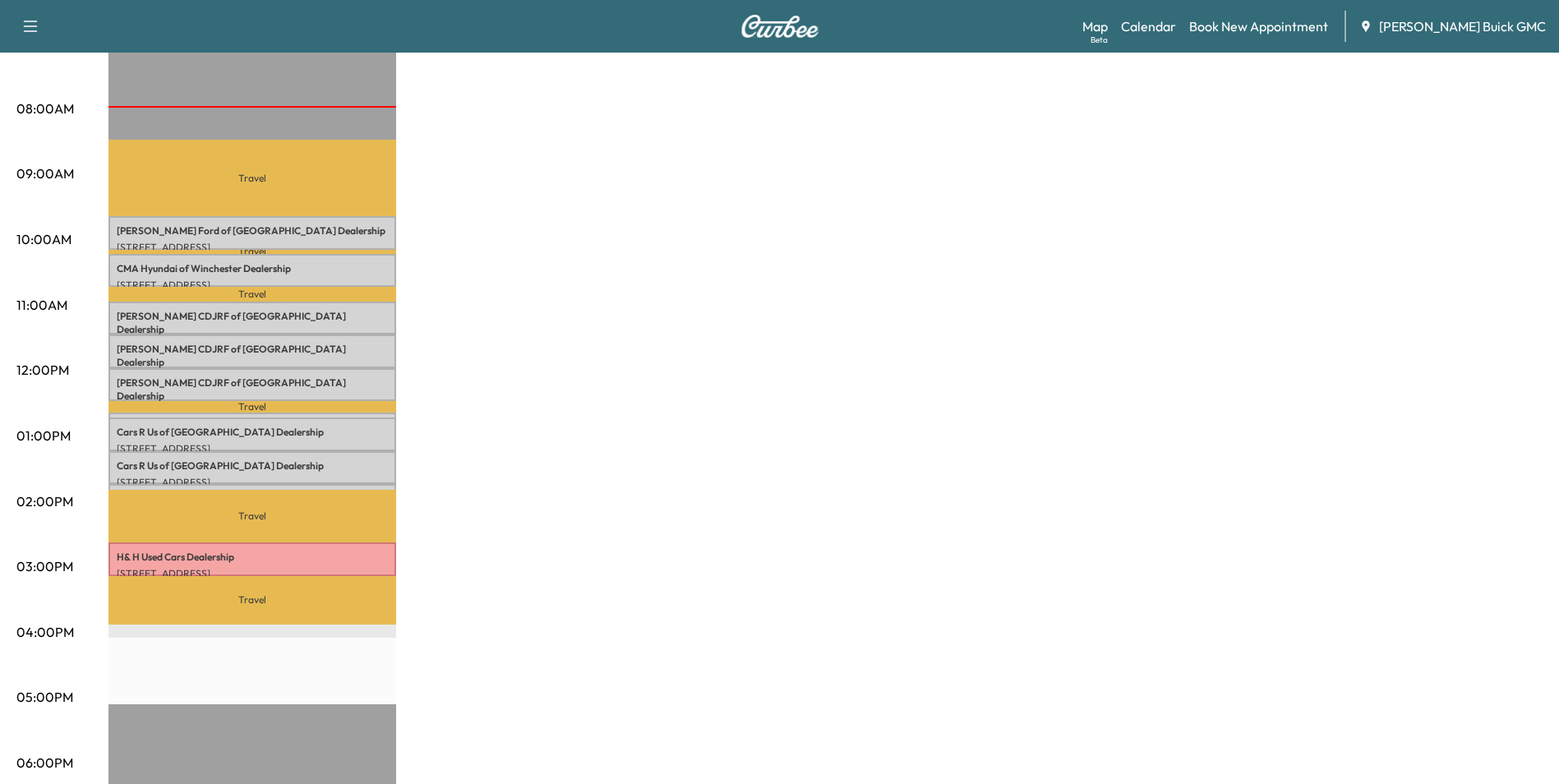
click at [782, 429] on div "MobileService+ Revenue $ 1092.00 Work Time 250 mins Transit Time 192 mins Trave…" at bounding box center [826, 419] width 1434 height 1232
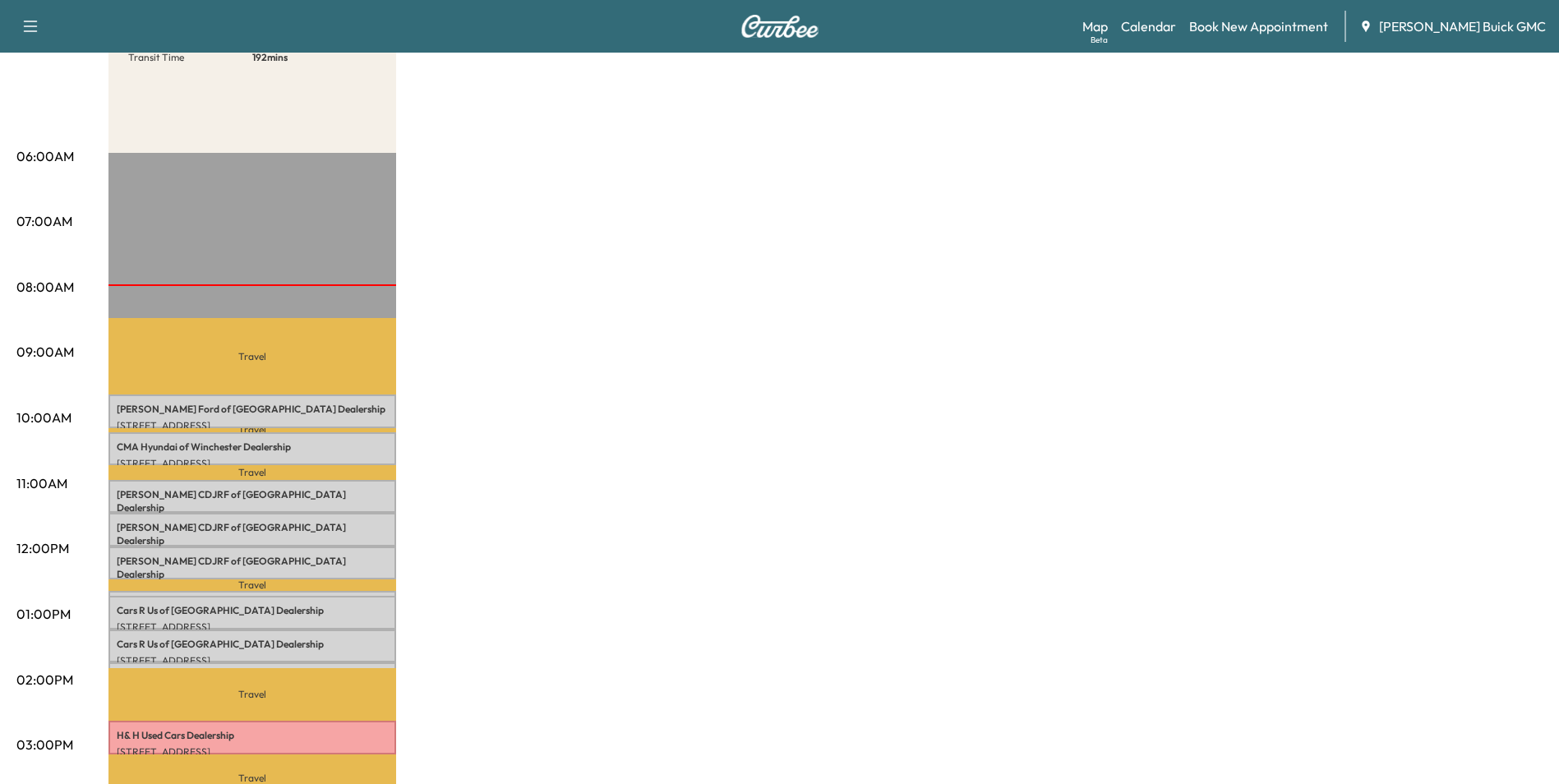
scroll to position [0, 0]
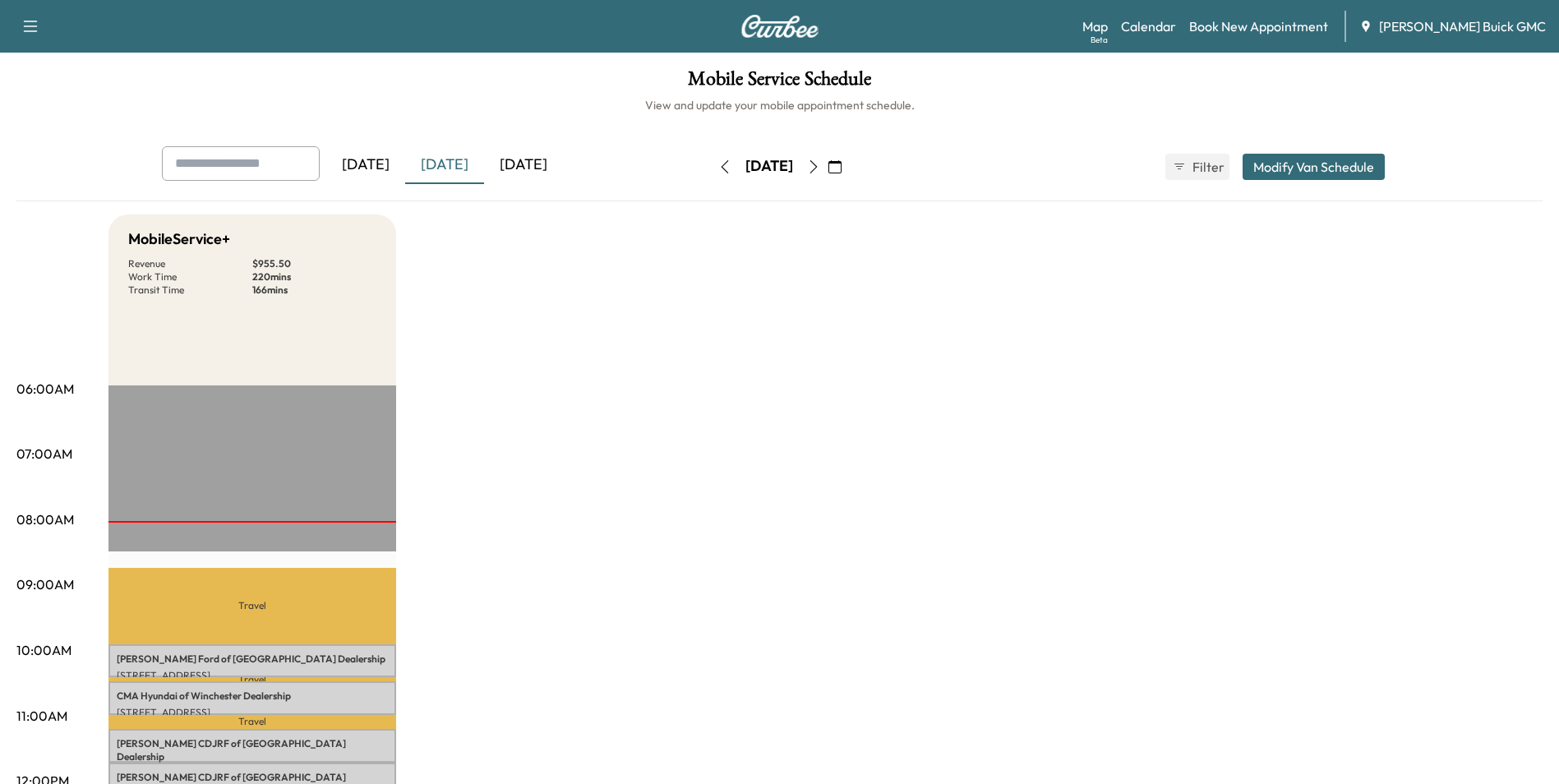
drag, startPoint x: 1033, startPoint y: 404, endPoint x: 1039, endPoint y: 397, distance: 9.2
click at [782, 165] on icon "button" at bounding box center [834, 166] width 13 height 13
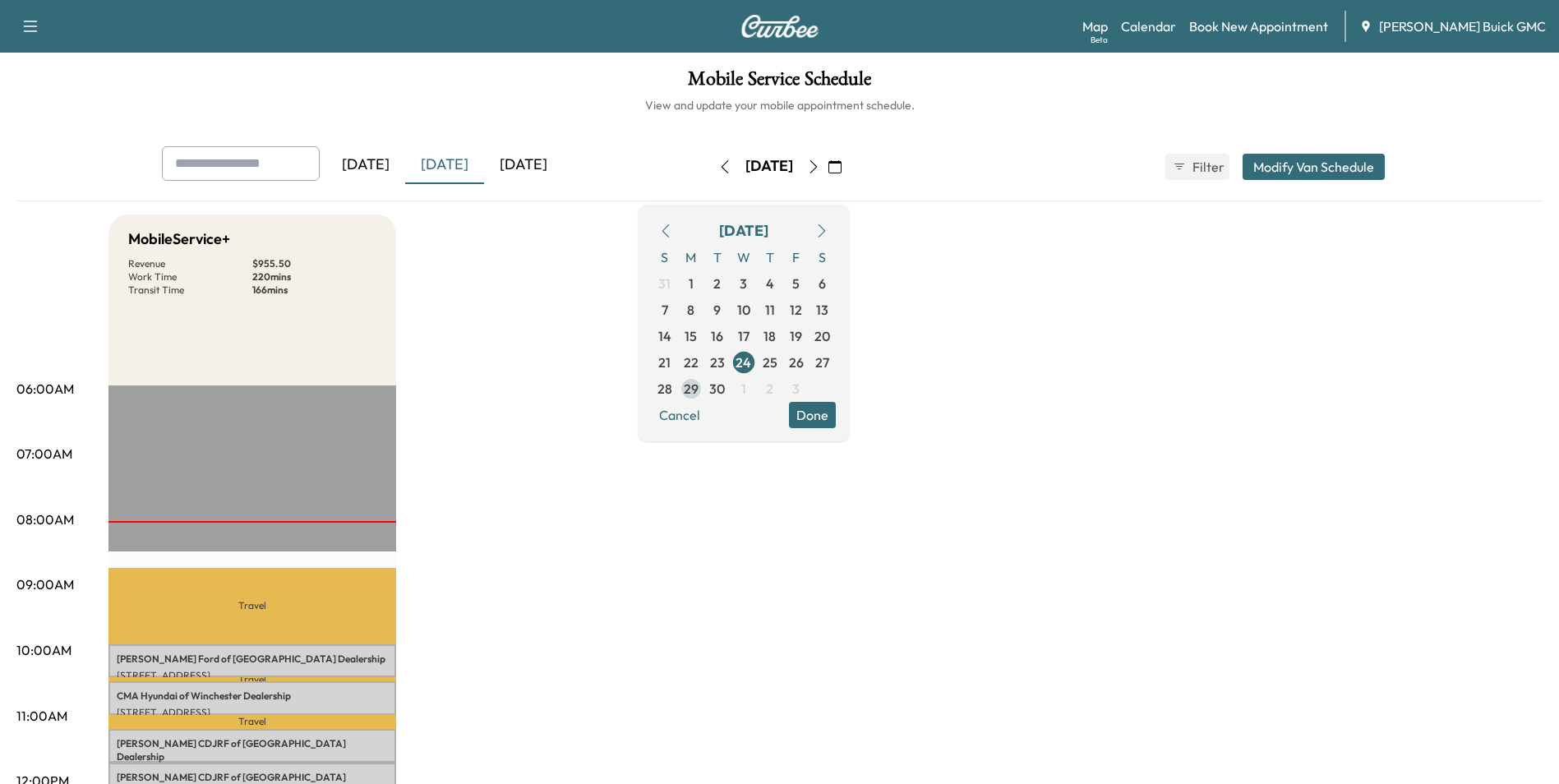
click at [698, 388] on span "29" at bounding box center [690, 388] width 15 height 20
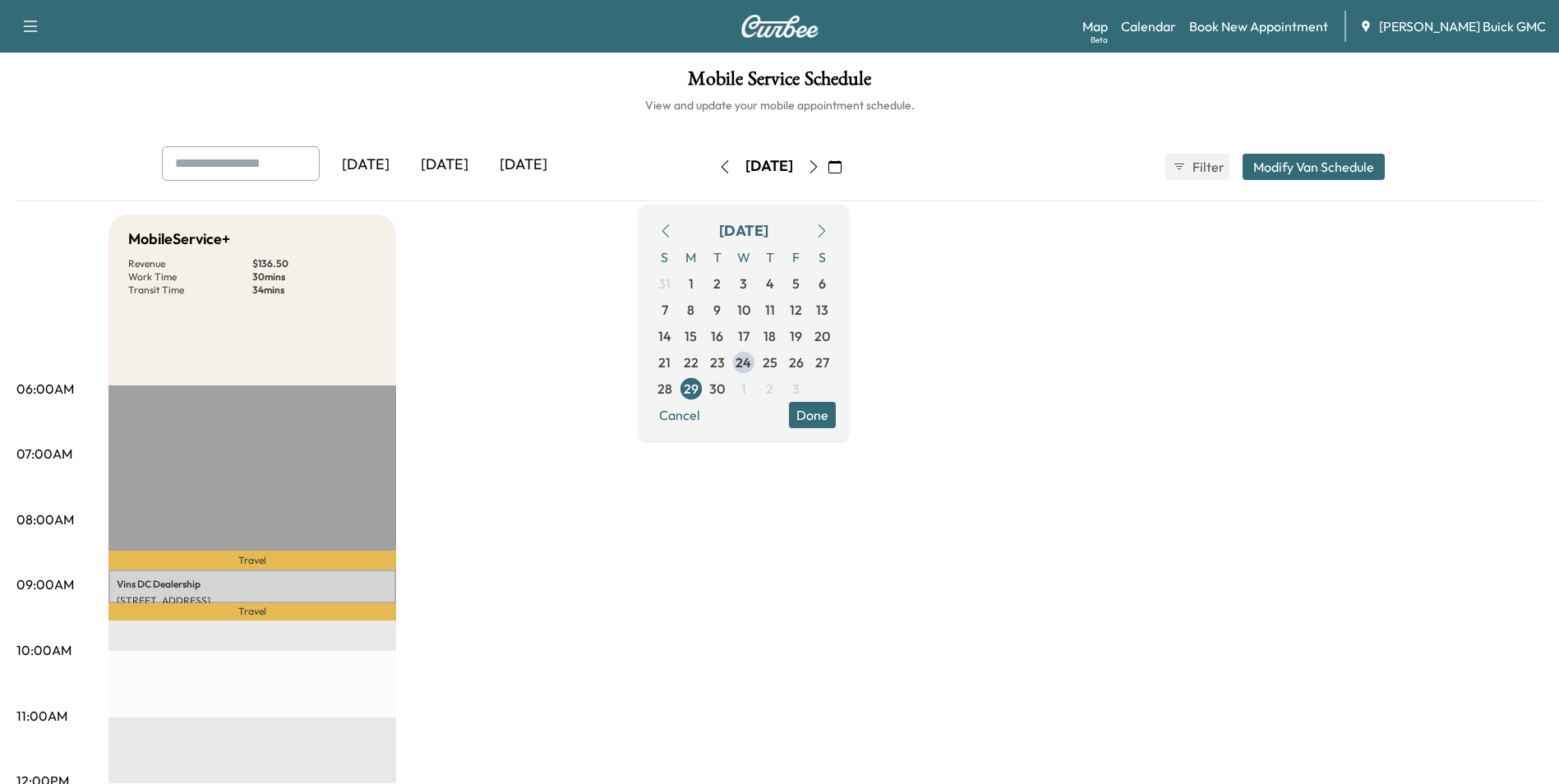
click at [388, 163] on div "[DATE]" at bounding box center [366, 165] width 78 height 38
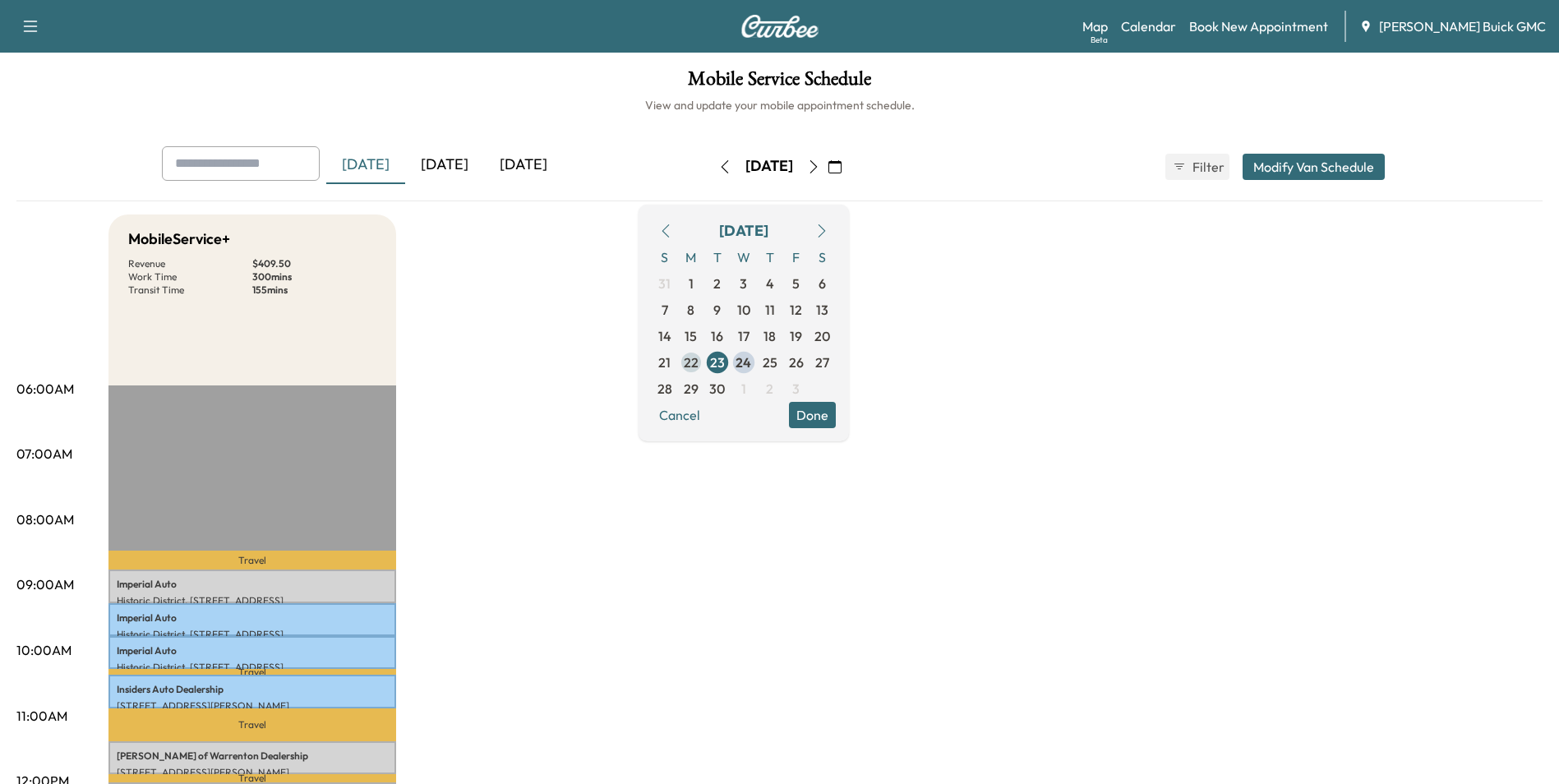
click at [698, 358] on span "22" at bounding box center [690, 363] width 15 height 20
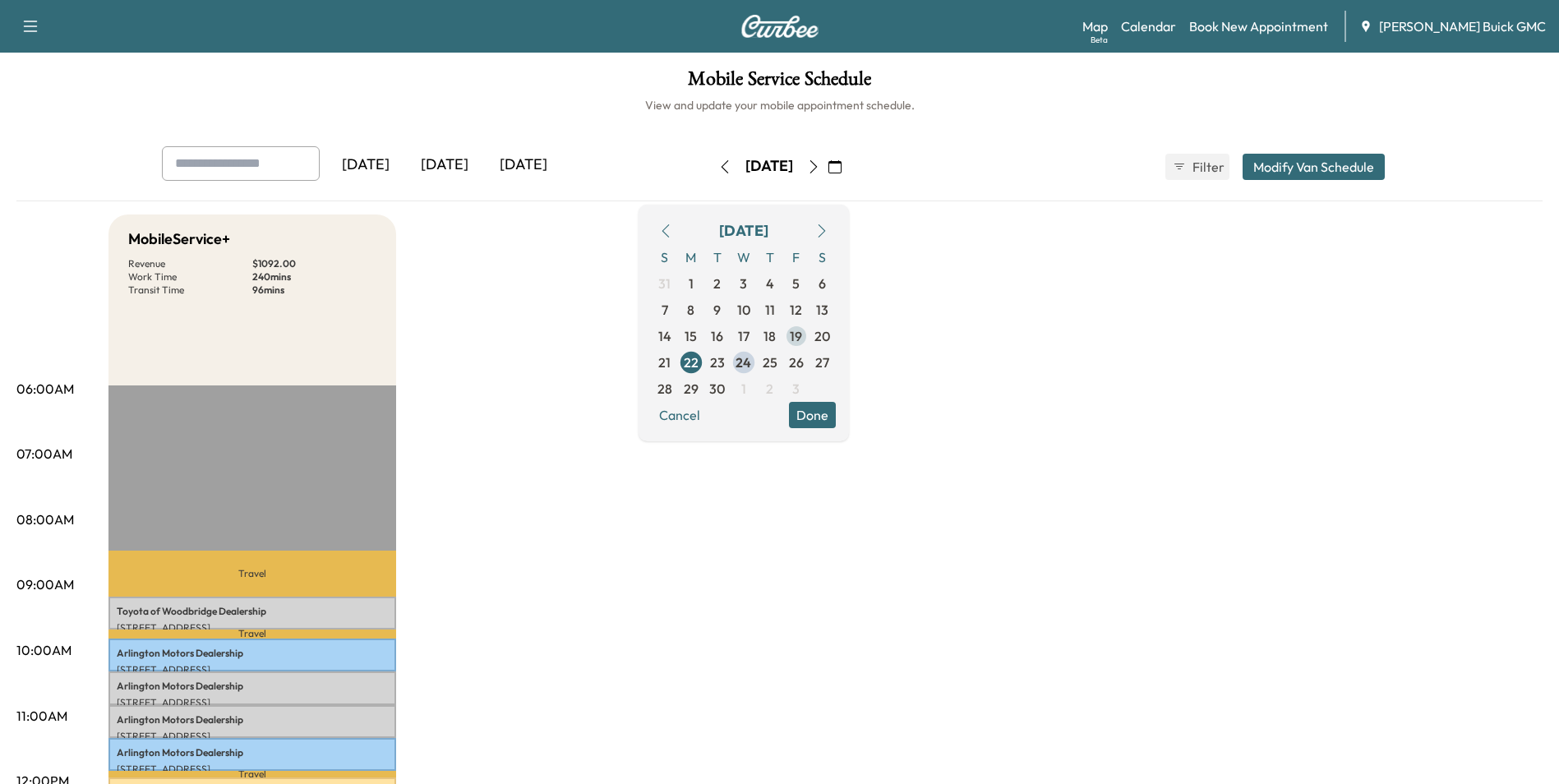
click at [782, 333] on span "19" at bounding box center [795, 336] width 13 height 20
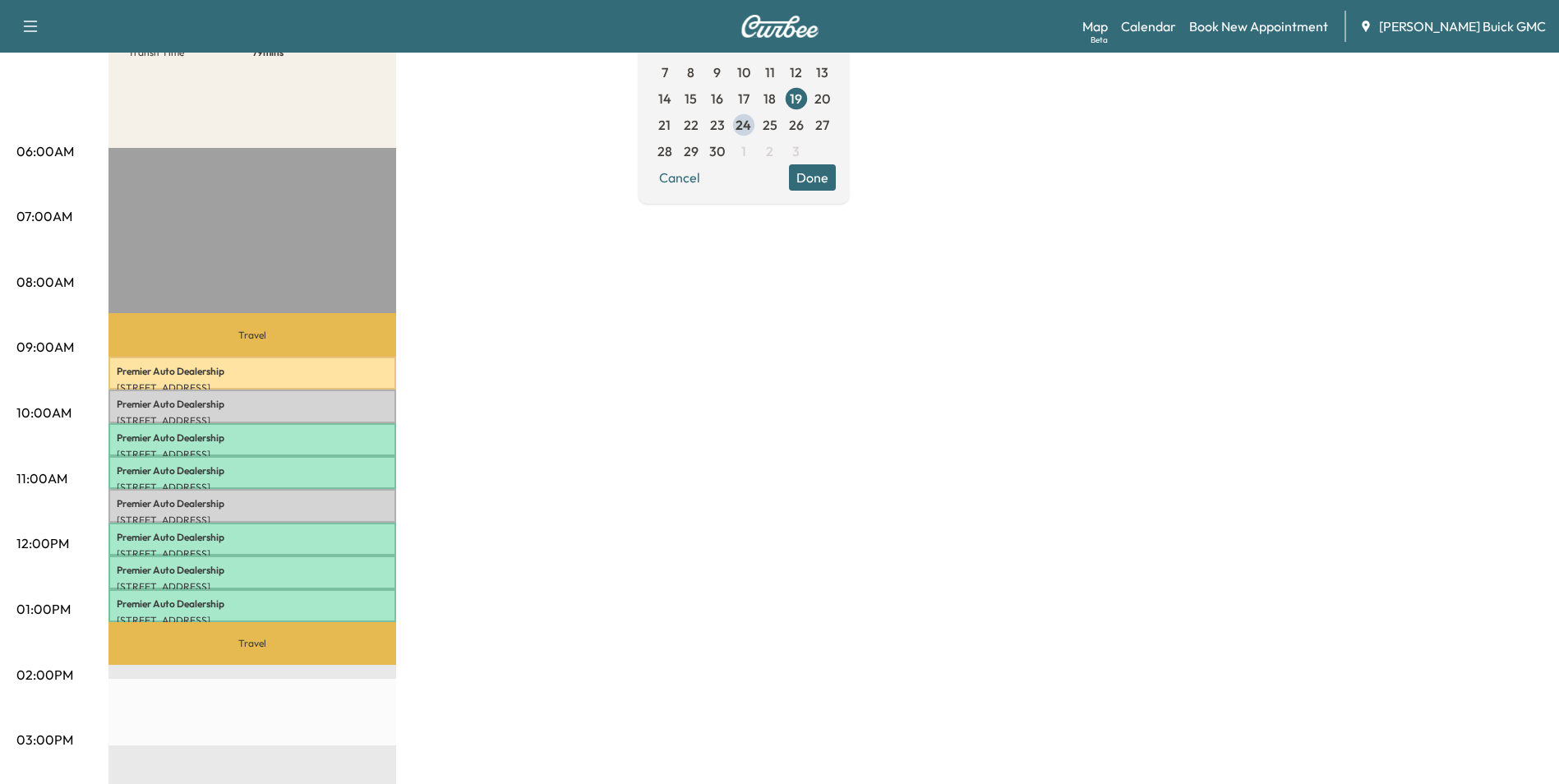
scroll to position [246, 0]
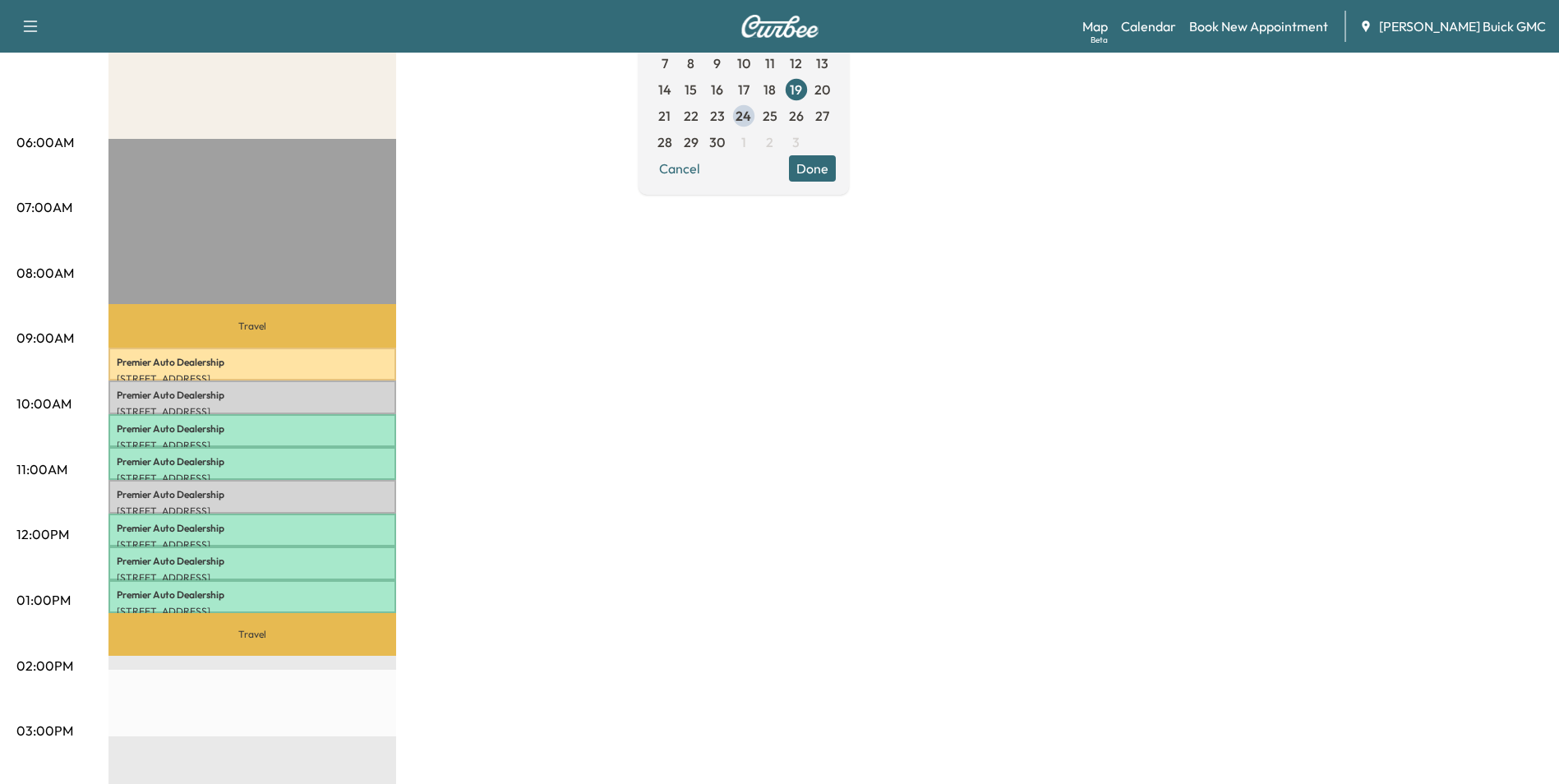
click at [782, 360] on div "MobileService+ Revenue $ 819.00 Work Time 240 mins Transit Time 79 mins Travel …" at bounding box center [826, 583] width 1434 height 1232
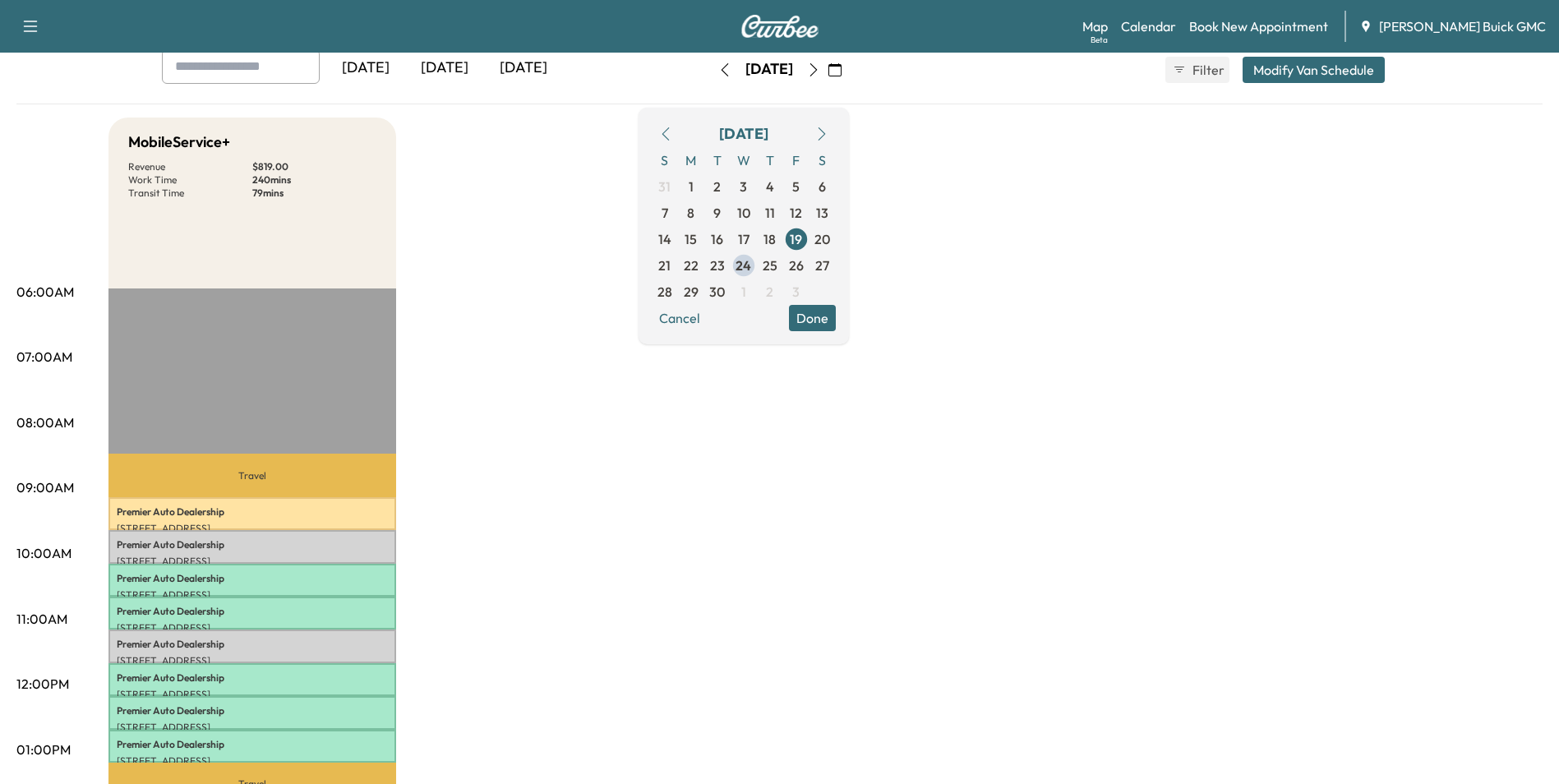
scroll to position [0, 0]
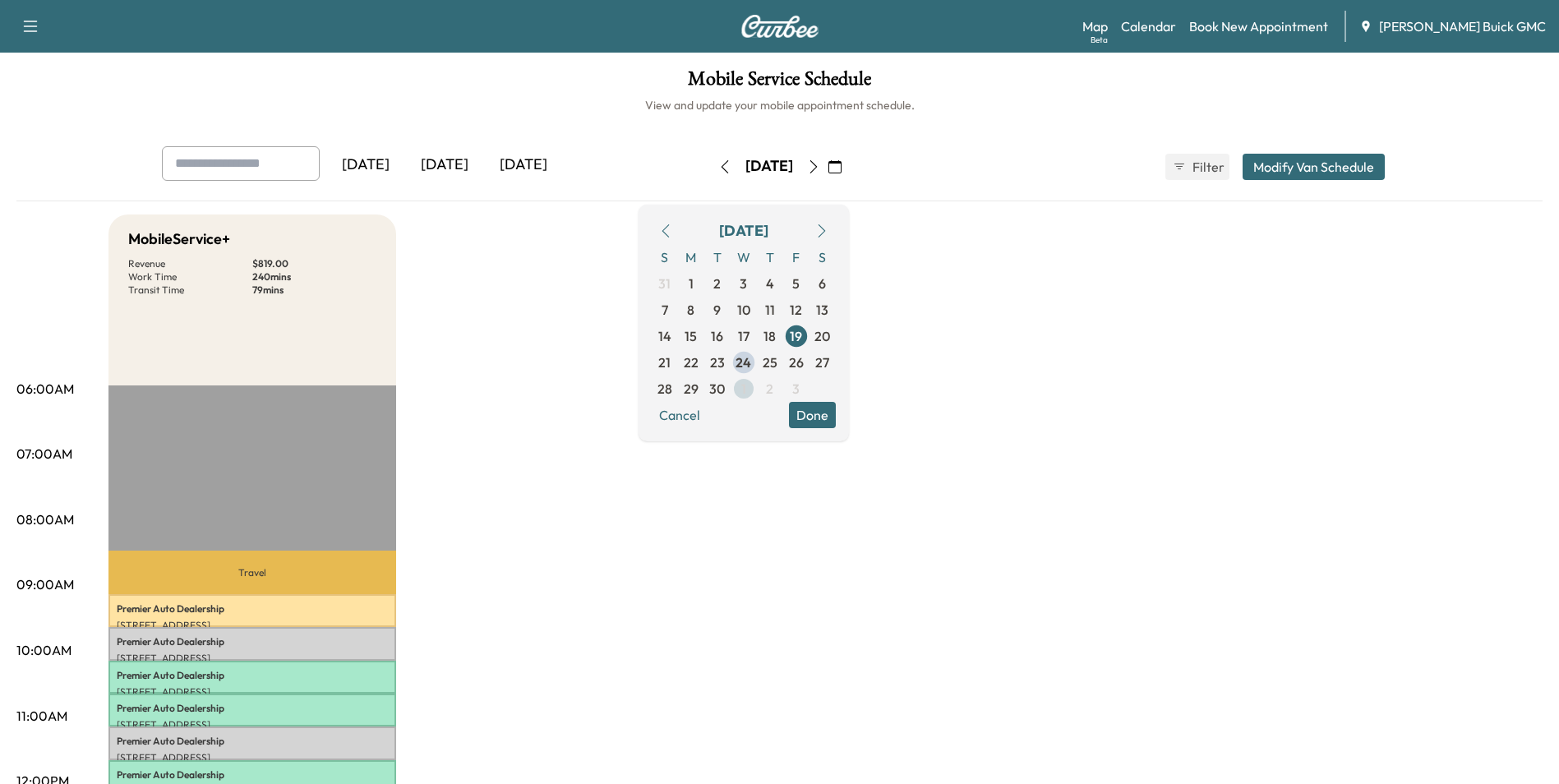
click at [746, 386] on span "1" at bounding box center [743, 388] width 5 height 20
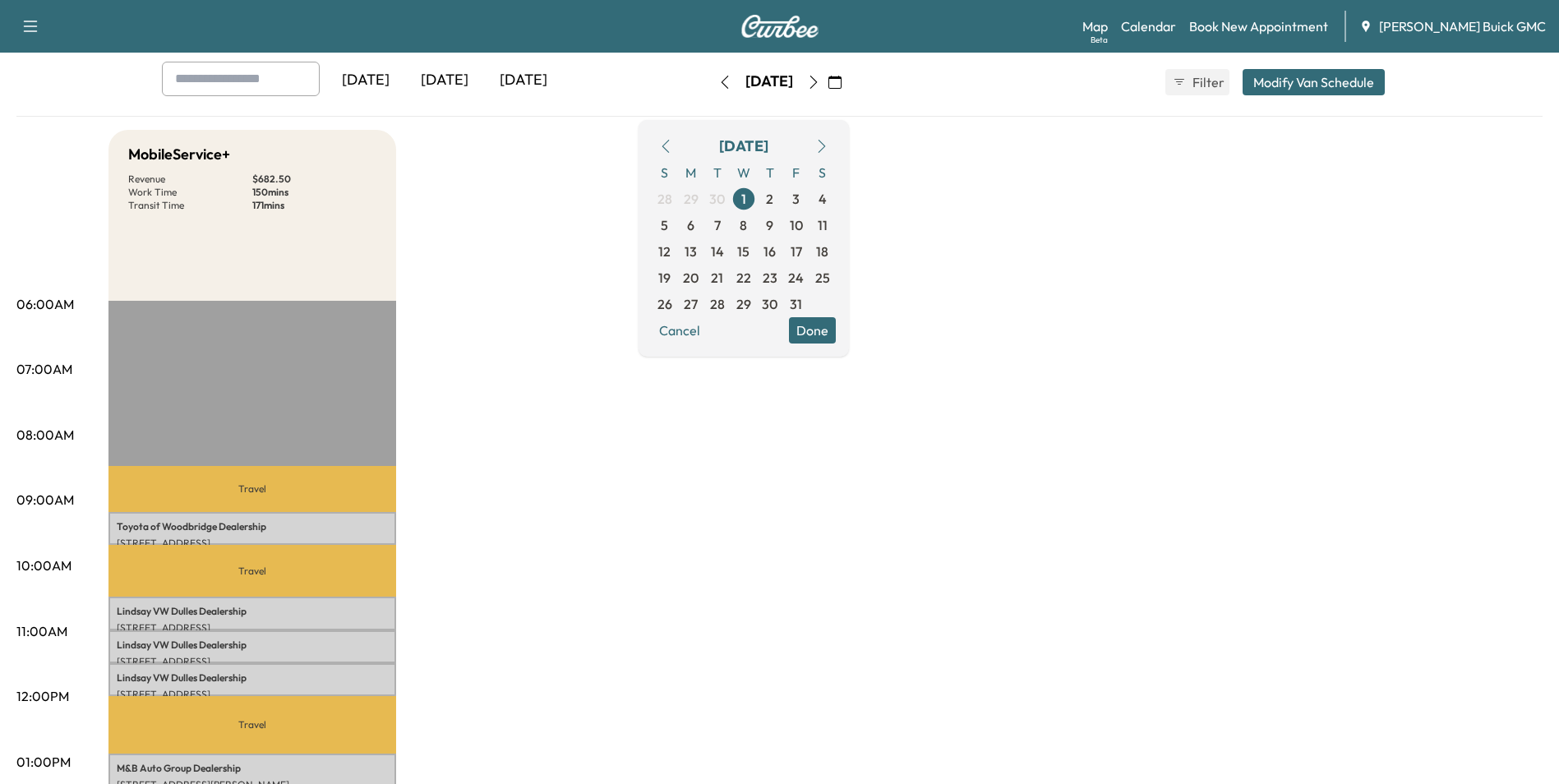
scroll to position [82, 0]
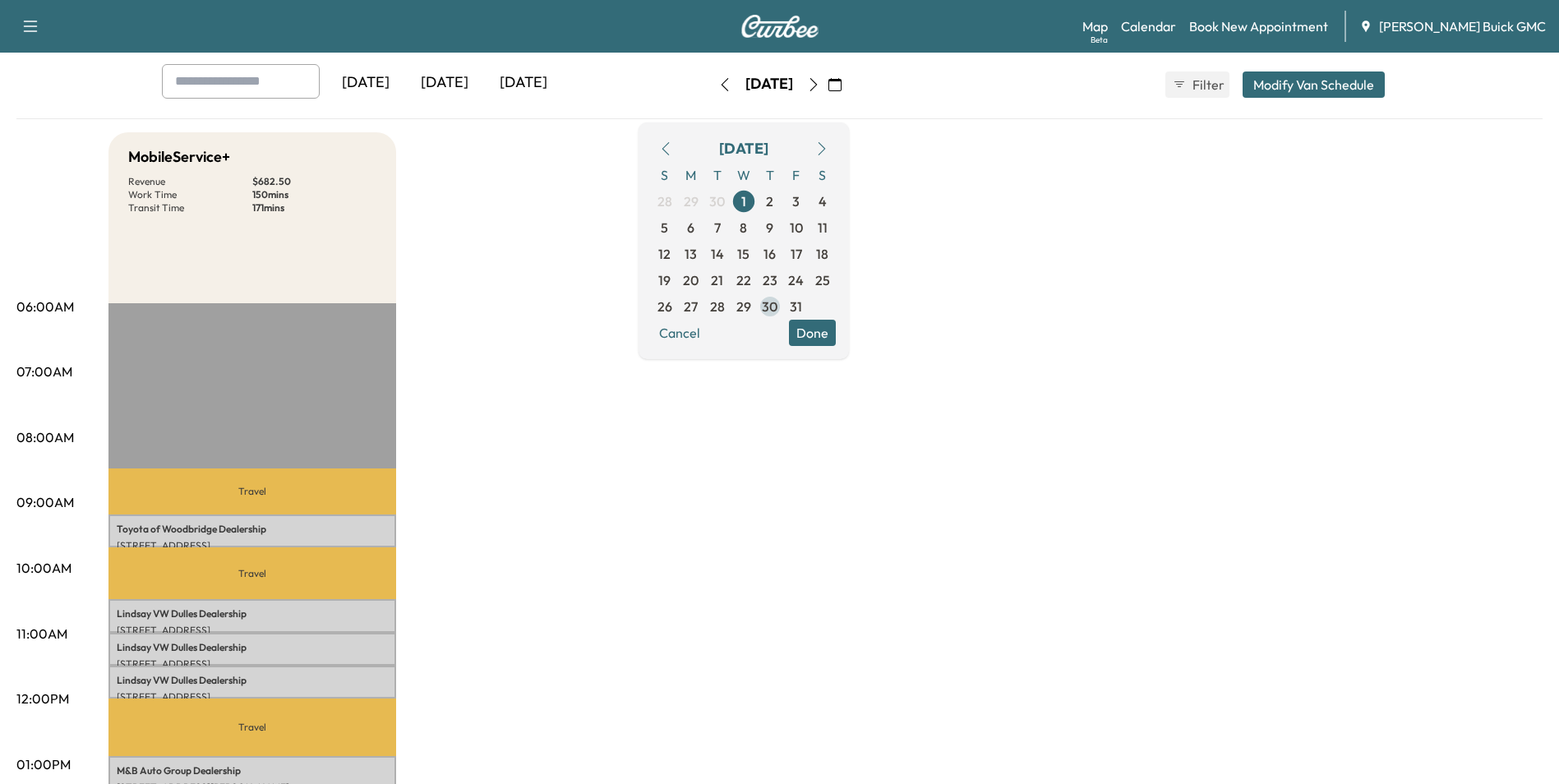
click at [778, 302] on span "30" at bounding box center [770, 307] width 16 height 20
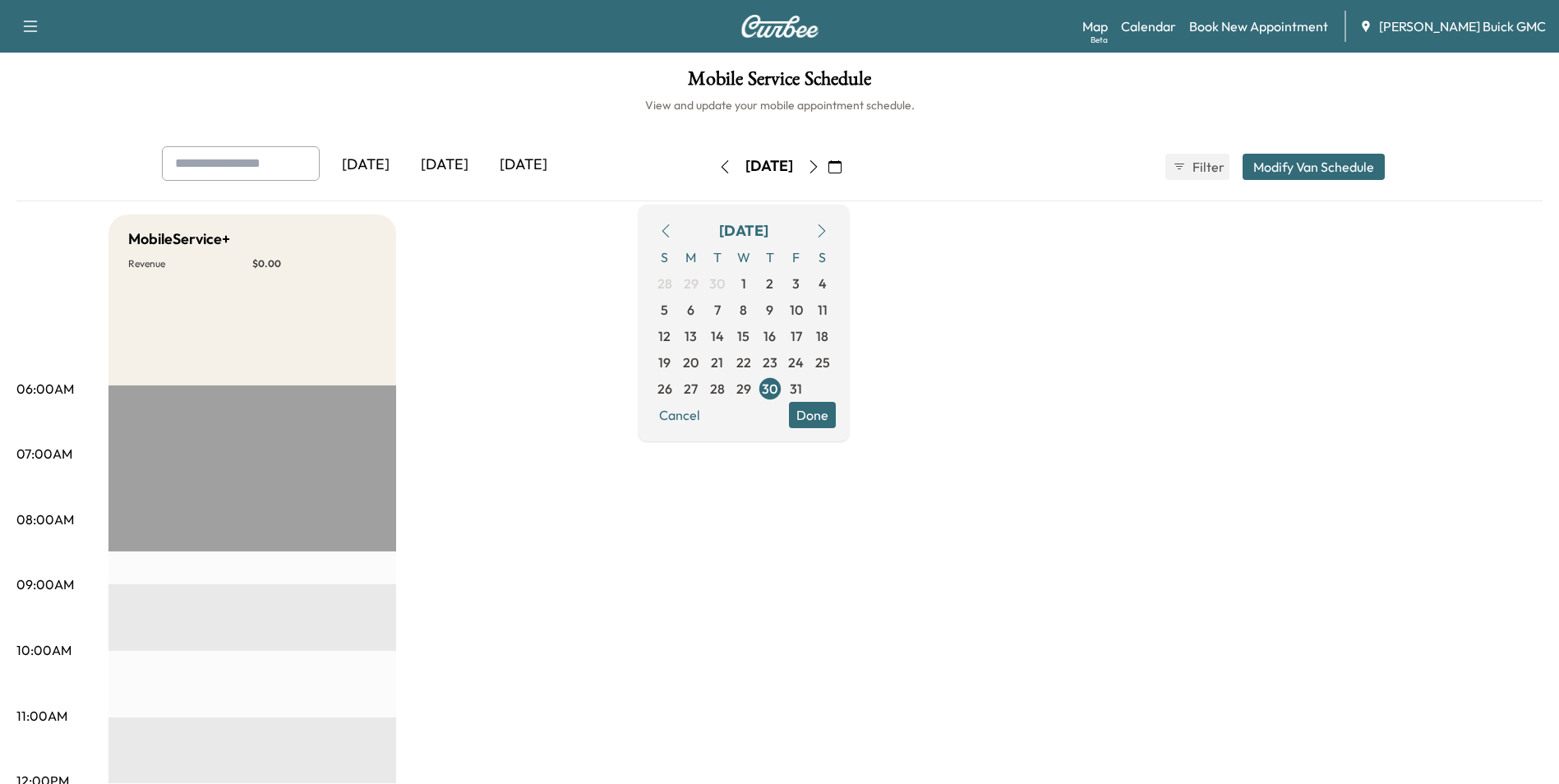
drag, startPoint x: 1119, startPoint y: 358, endPoint x: 1119, endPoint y: 384, distance: 26.0
click at [393, 304] on div "MobileService+ Revenue $ 0.00" at bounding box center [252, 300] width 287 height 171
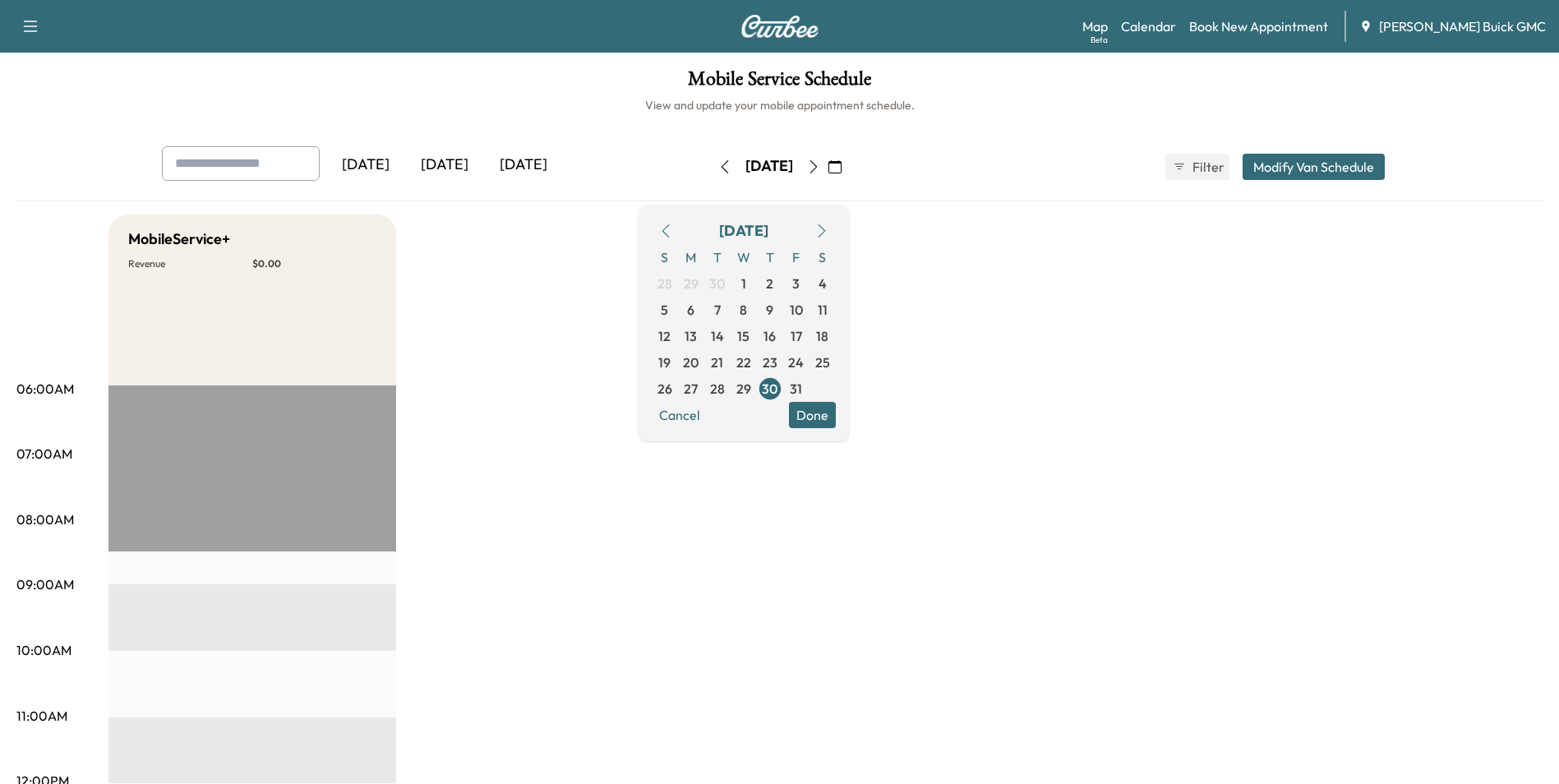
drag, startPoint x: 646, startPoint y: 457, endPoint x: 636, endPoint y: 443, distance: 17.2
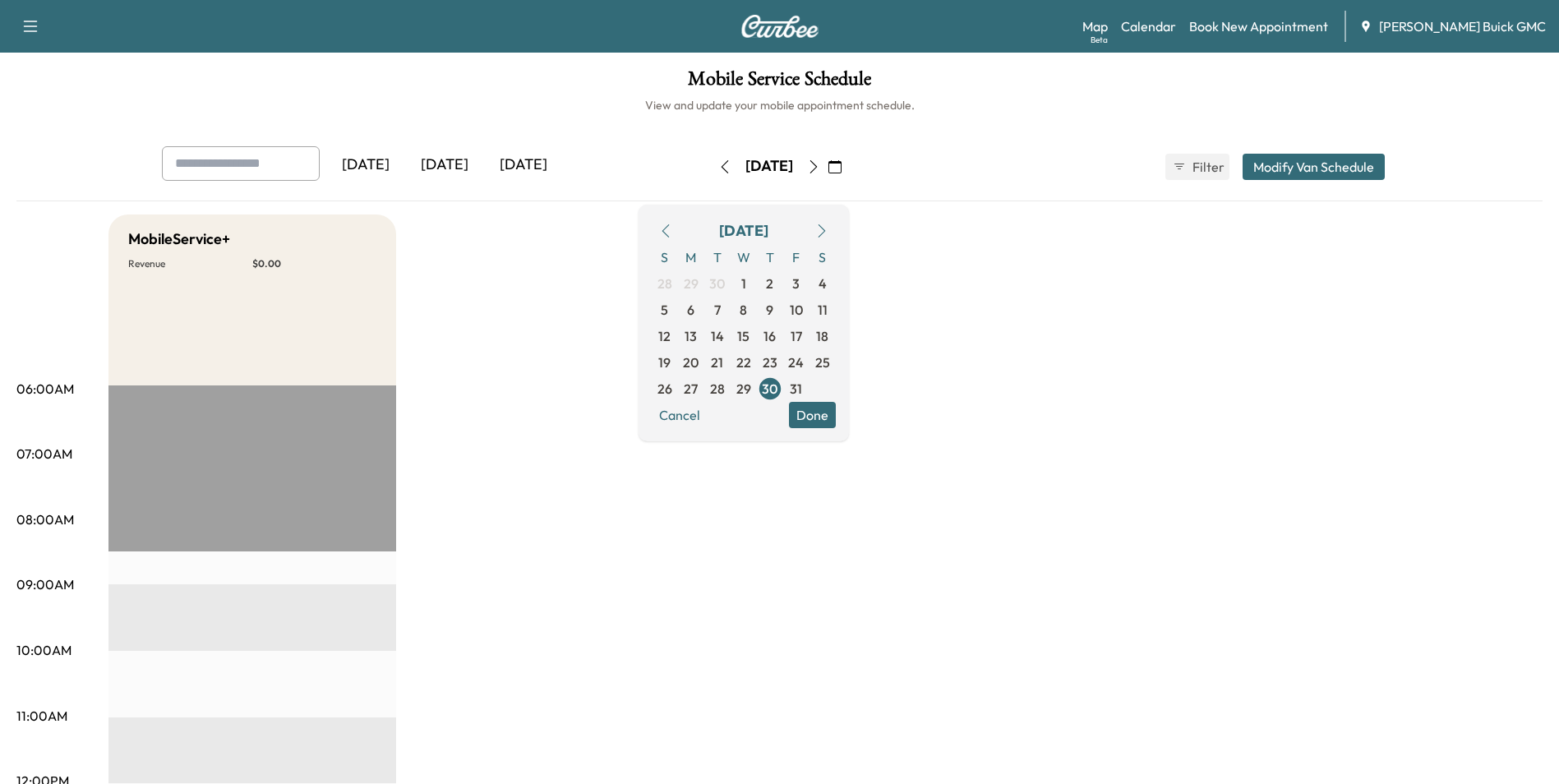
click at [669, 229] on icon "button" at bounding box center [666, 230] width 8 height 13
click at [774, 385] on span "2" at bounding box center [770, 388] width 8 height 20
